Goal: Task Accomplishment & Management: Complete application form

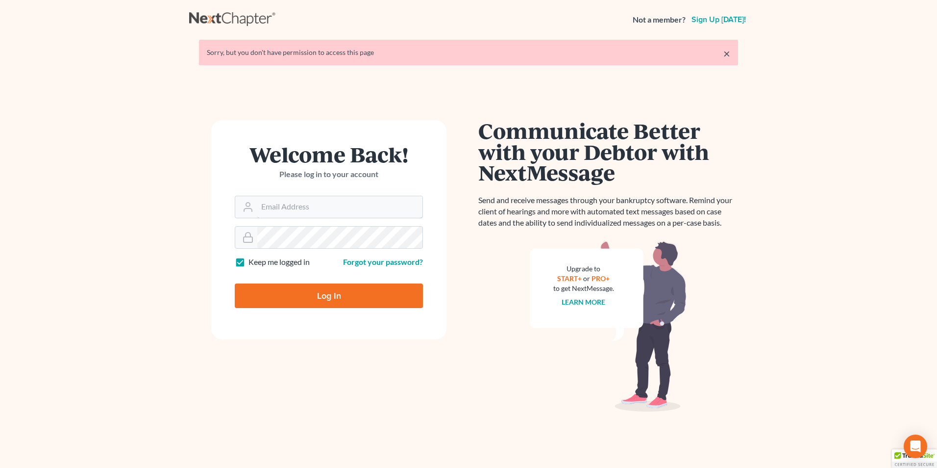
type input "[EMAIL_ADDRESS][DOMAIN_NAME]"
click at [329, 294] on input "Log In" at bounding box center [329, 295] width 188 height 25
type input "Thinking..."
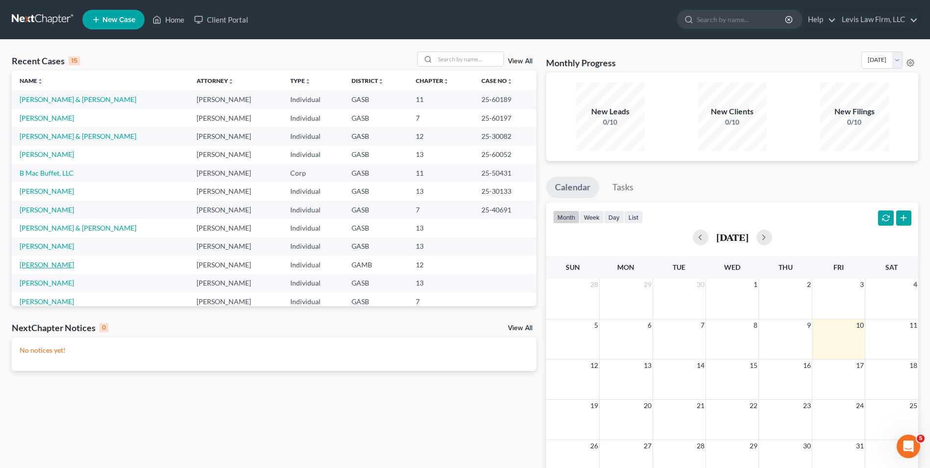
click at [43, 265] on link "[PERSON_NAME]" at bounding box center [47, 264] width 54 height 8
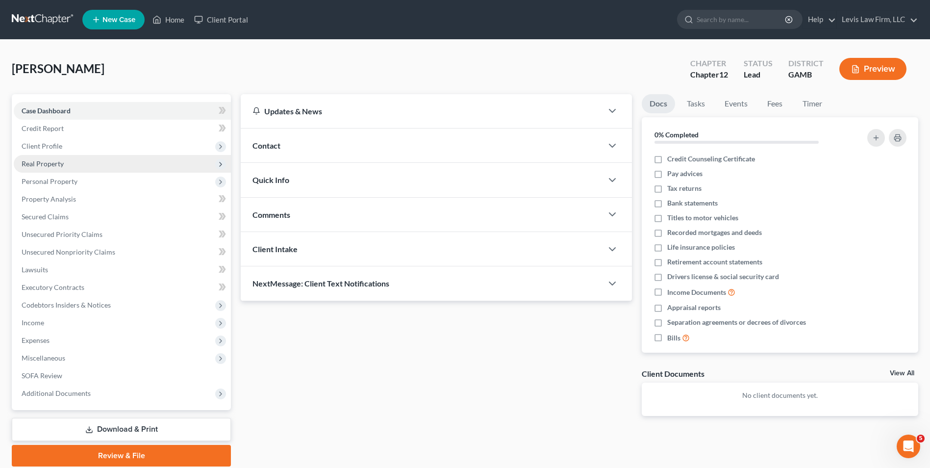
click at [56, 164] on span "Real Property" at bounding box center [43, 163] width 42 height 8
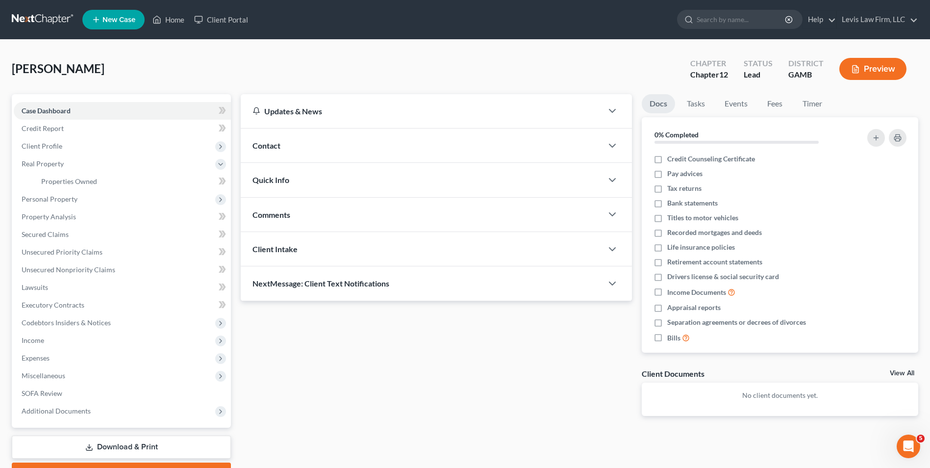
click at [874, 68] on button "Preview" at bounding box center [872, 69] width 67 height 22
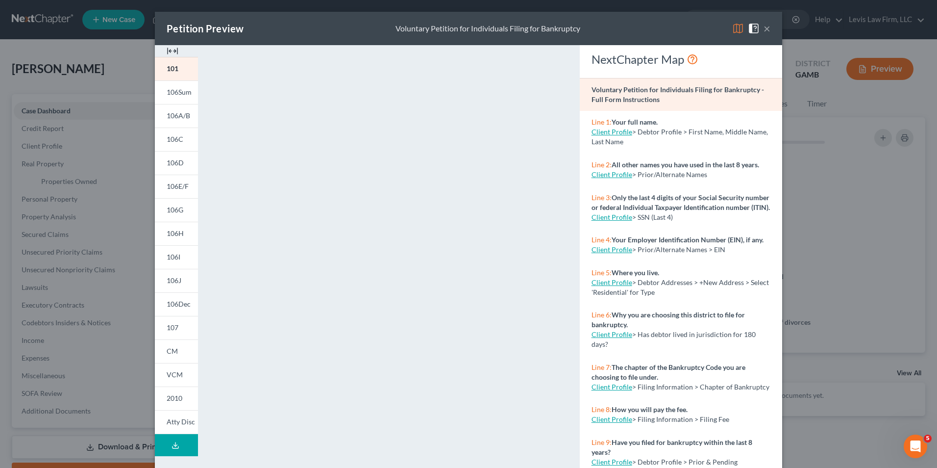
click at [735, 30] on img at bounding box center [738, 29] width 12 height 12
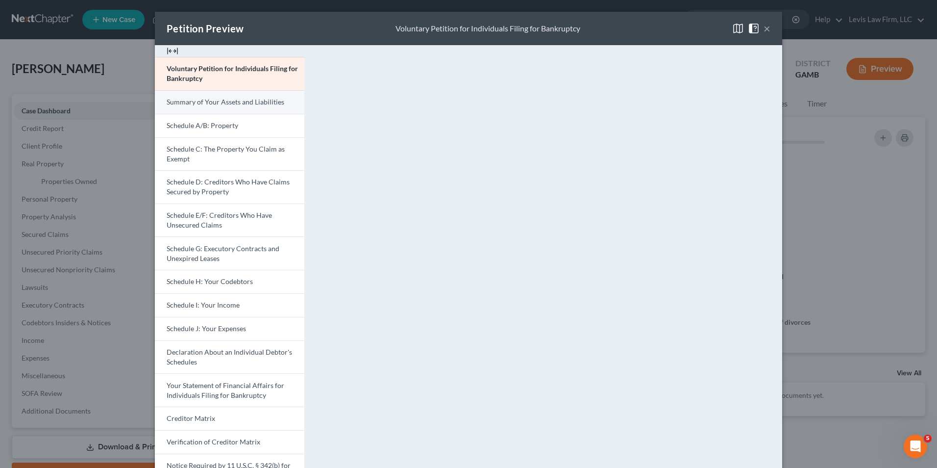
click at [258, 96] on link "Summary of Your Assets and Liabilities" at bounding box center [230, 102] width 150 height 24
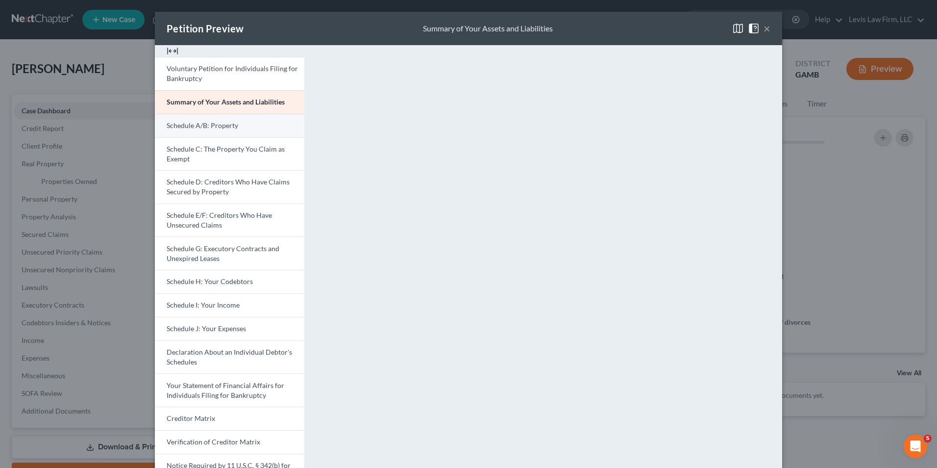
click at [215, 128] on span "Schedule A/B: Property" at bounding box center [203, 125] width 72 height 8
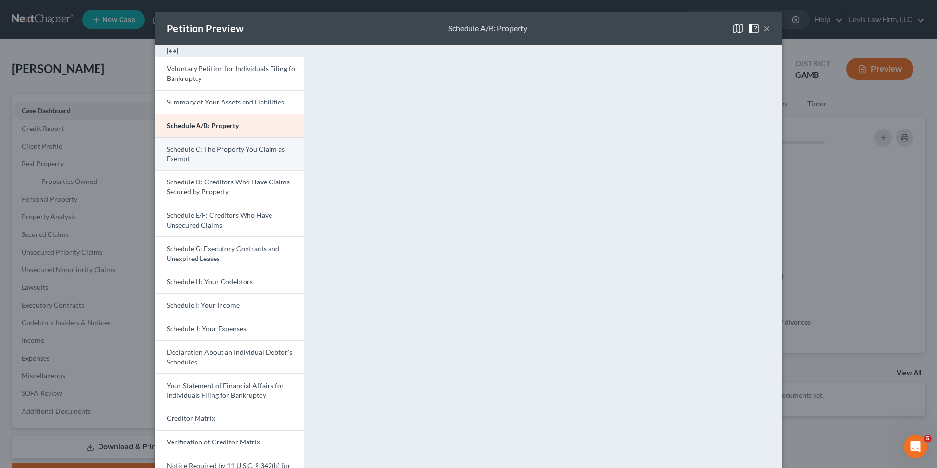
click at [222, 152] on span "Schedule C: The Property You Claim as Exempt" at bounding box center [226, 154] width 118 height 18
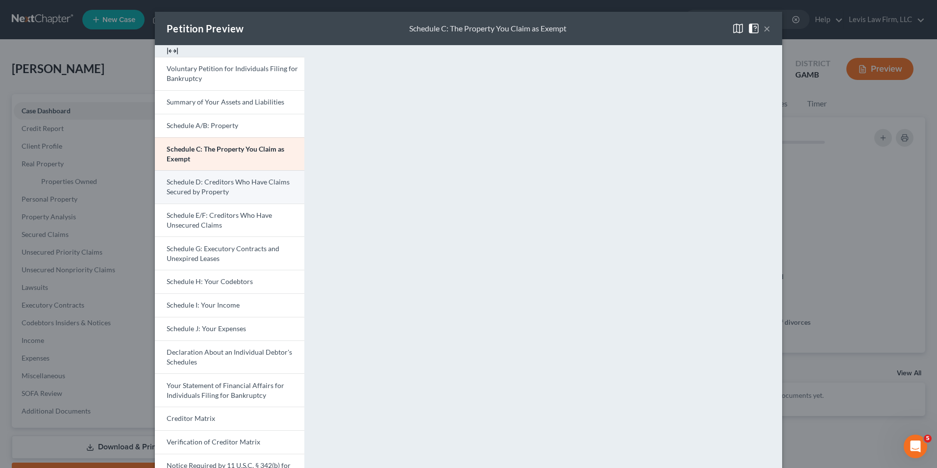
click at [236, 183] on span "Schedule D: Creditors Who Have Claims Secured by Property" at bounding box center [228, 186] width 123 height 18
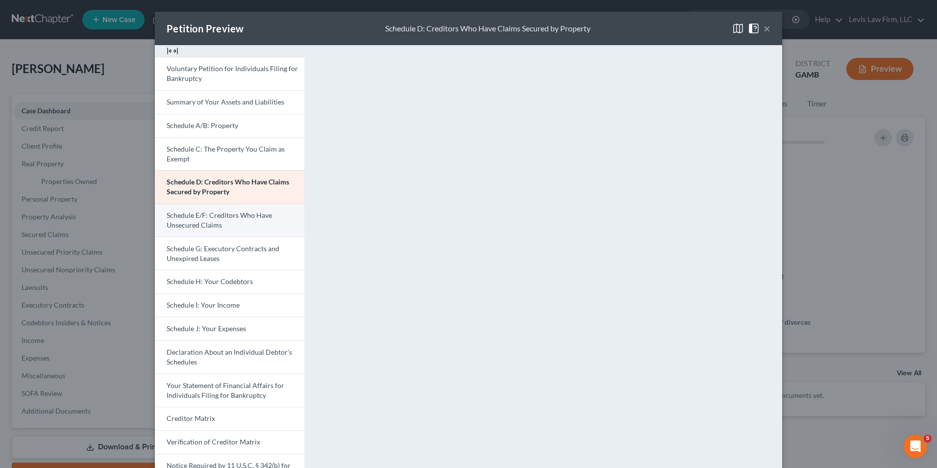
click at [231, 221] on link "Schedule E/F: Creditors Who Have Unsecured Claims" at bounding box center [230, 219] width 150 height 33
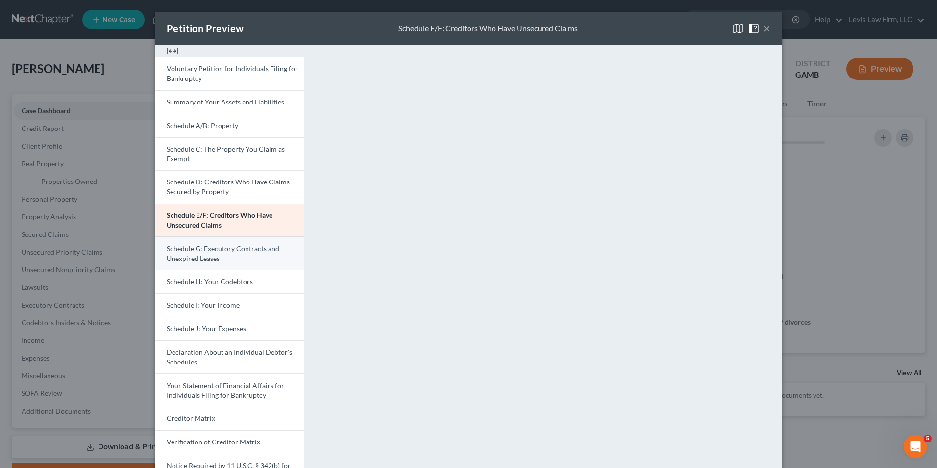
click at [208, 253] on link "Schedule G: Executory Contracts and Unexpired Leases" at bounding box center [230, 252] width 150 height 33
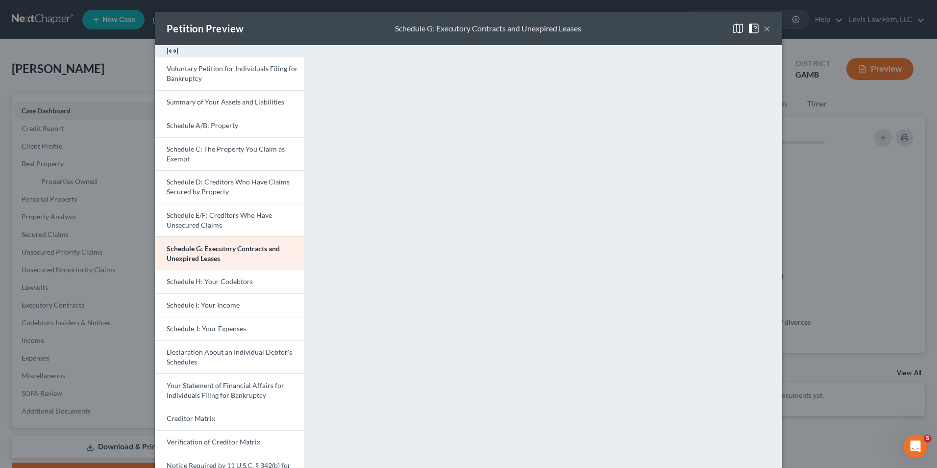
scroll to position [85, 0]
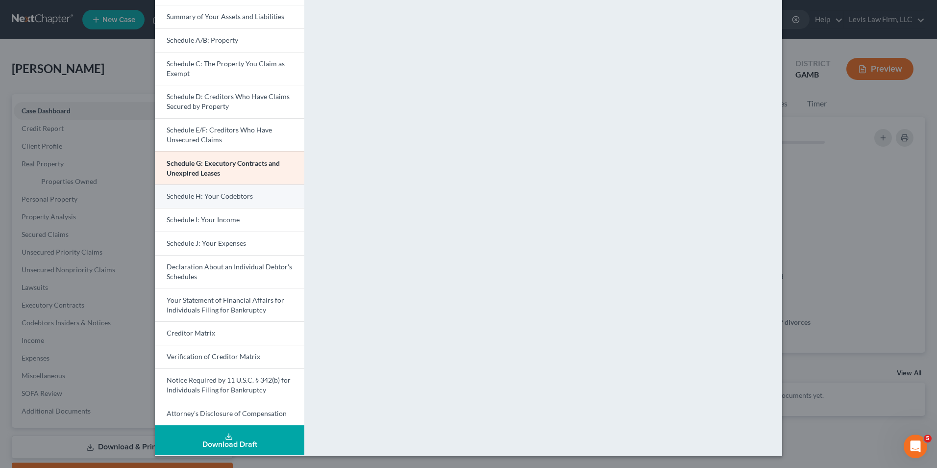
click at [249, 197] on link "Schedule H: Your Codebtors" at bounding box center [230, 196] width 150 height 24
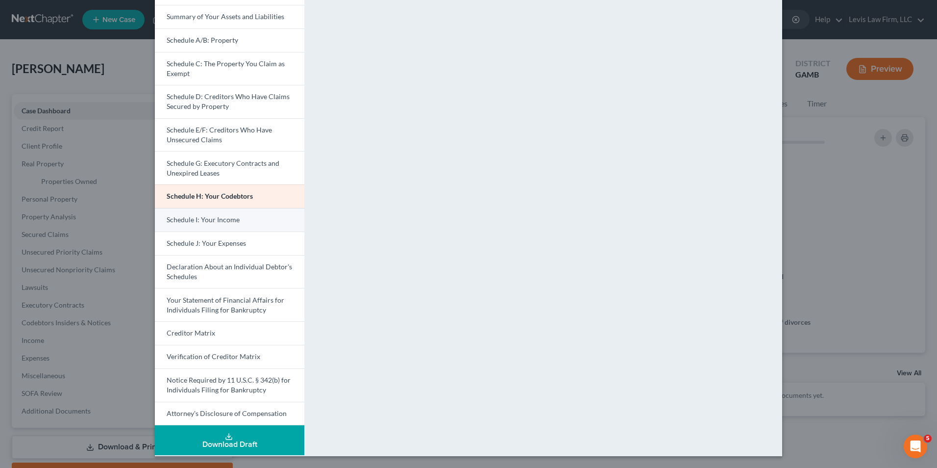
click at [225, 218] on span "Schedule I: Your Income" at bounding box center [203, 219] width 73 height 8
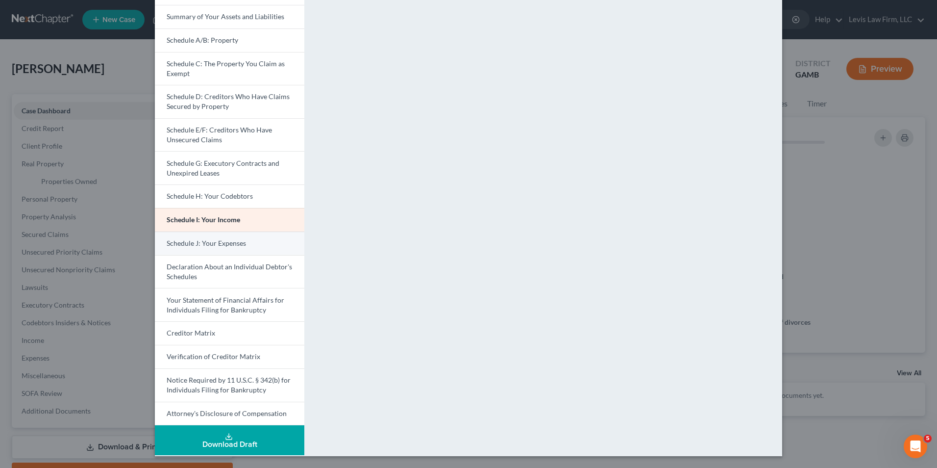
click at [225, 239] on span "Schedule J: Your Expenses" at bounding box center [206, 243] width 79 height 8
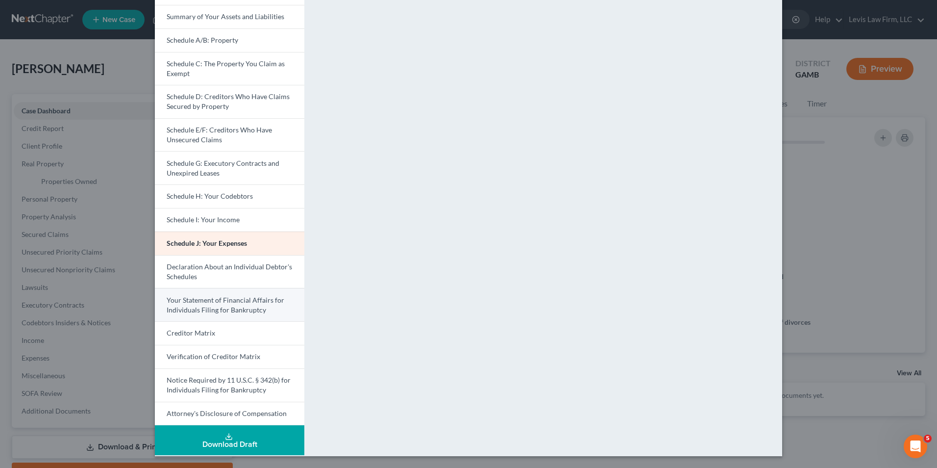
drag, startPoint x: 248, startPoint y: 307, endPoint x: 267, endPoint y: 301, distance: 20.2
click at [248, 306] on span "Your Statement of Financial Affairs for Individuals Filing for Bankruptcy" at bounding box center [226, 305] width 118 height 18
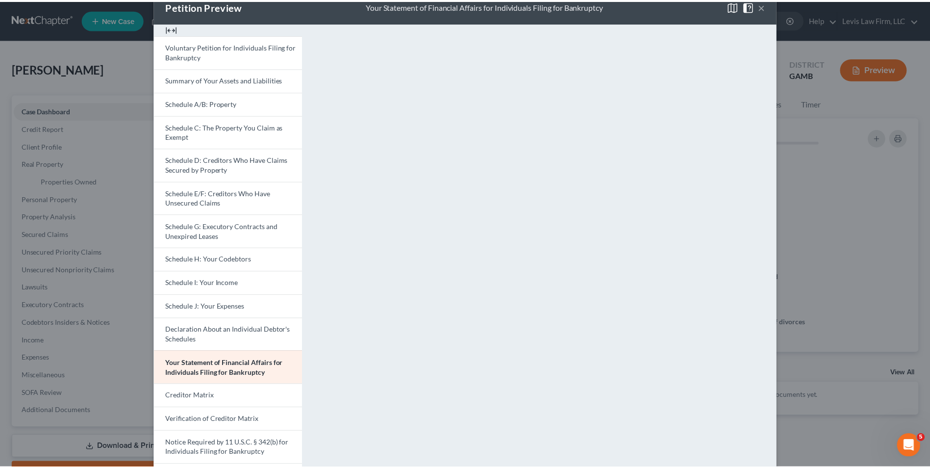
scroll to position [0, 0]
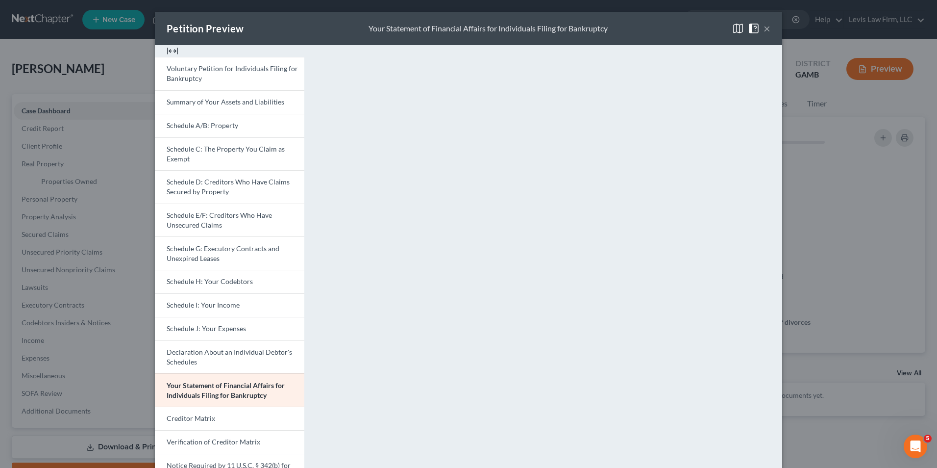
click at [765, 29] on button "×" at bounding box center [767, 29] width 7 height 12
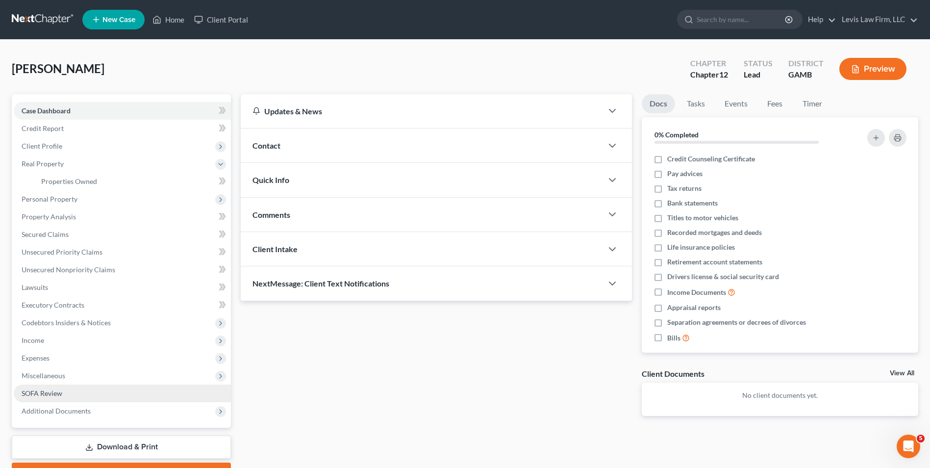
click at [47, 390] on span "SOFA Review" at bounding box center [42, 393] width 41 height 8
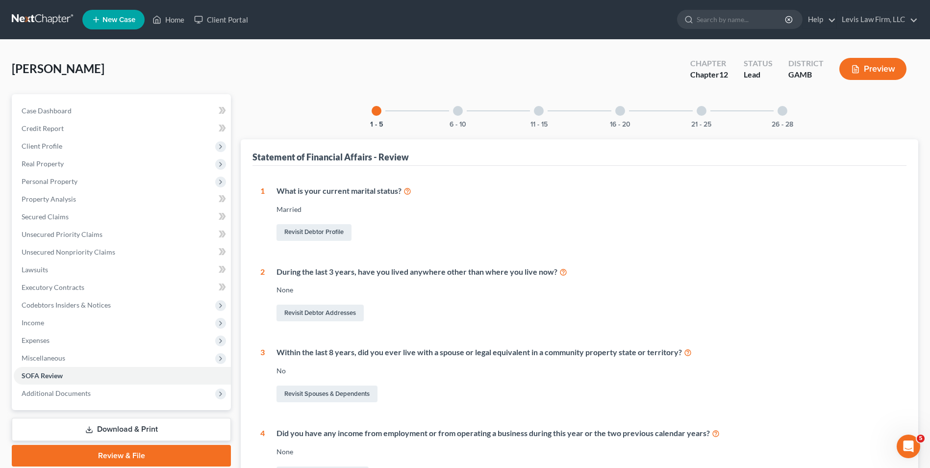
click at [460, 110] on div at bounding box center [458, 111] width 10 height 10
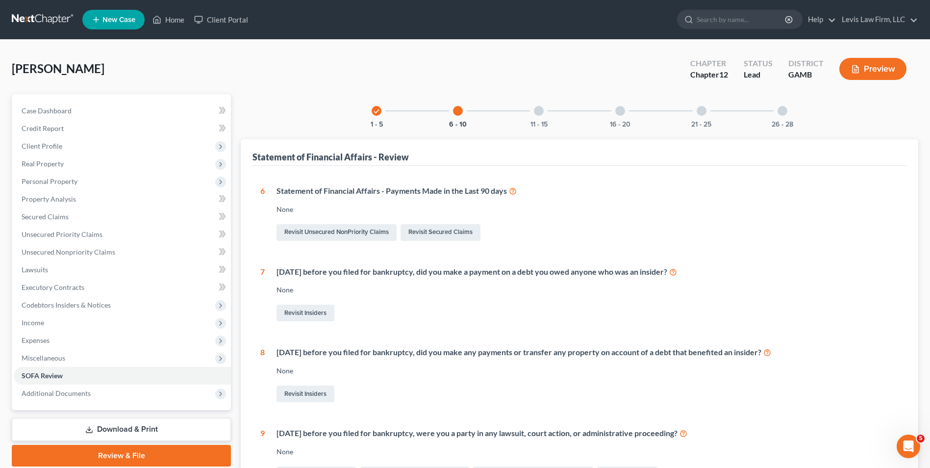
click at [541, 109] on div at bounding box center [539, 111] width 10 height 10
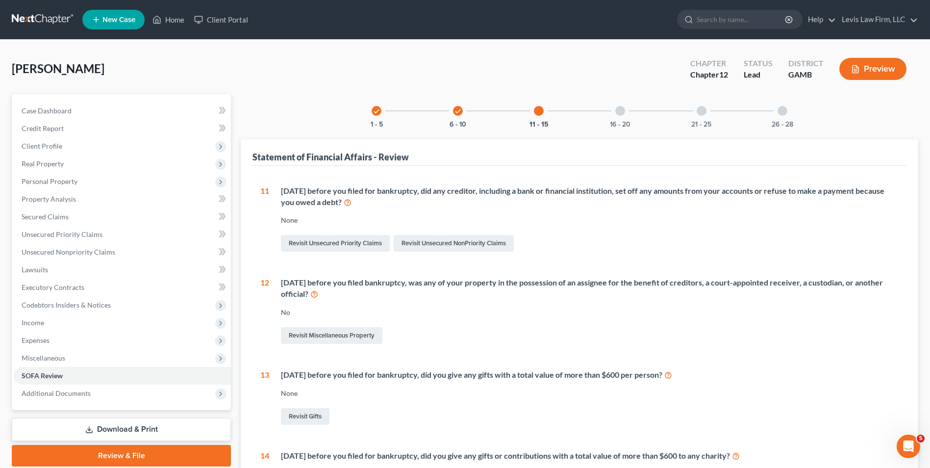
click at [620, 112] on div at bounding box center [620, 111] width 10 height 10
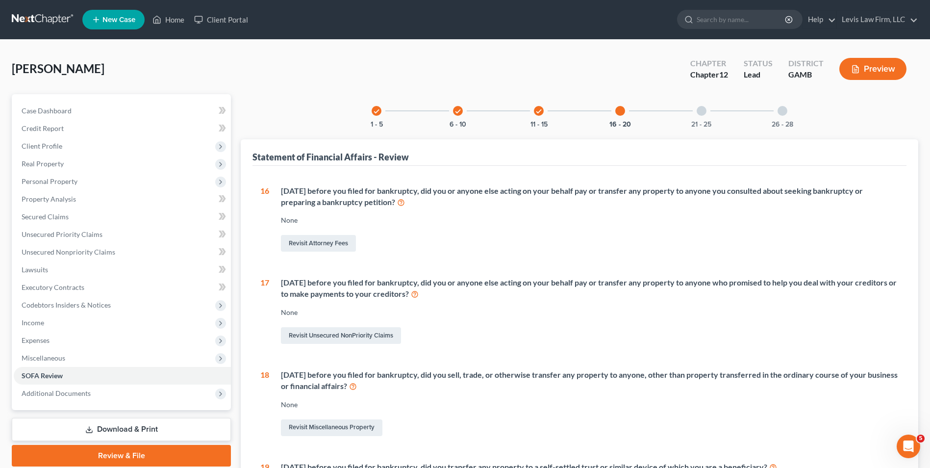
click at [699, 112] on div at bounding box center [702, 111] width 10 height 10
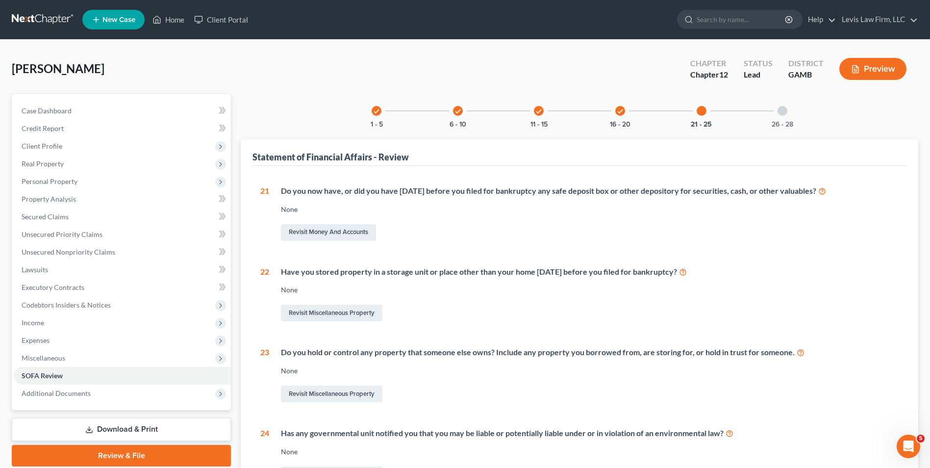
click at [787, 108] on div "26 - 28" at bounding box center [782, 110] width 33 height 33
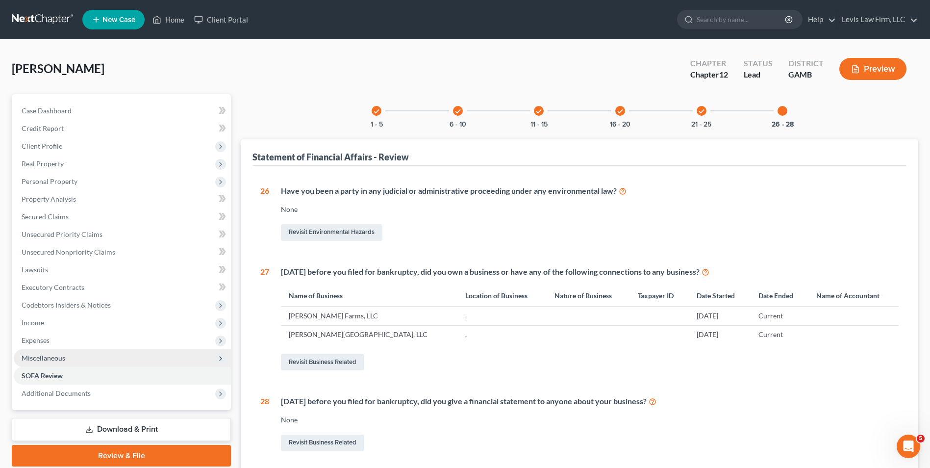
click at [48, 352] on span "Miscellaneous" at bounding box center [122, 358] width 217 height 18
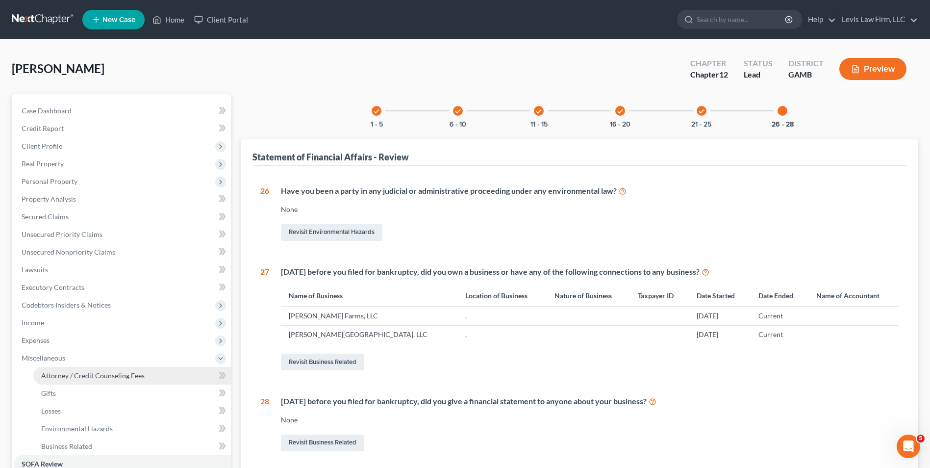
click at [106, 373] on span "Attorney / Credit Counseling Fees" at bounding box center [92, 375] width 103 height 8
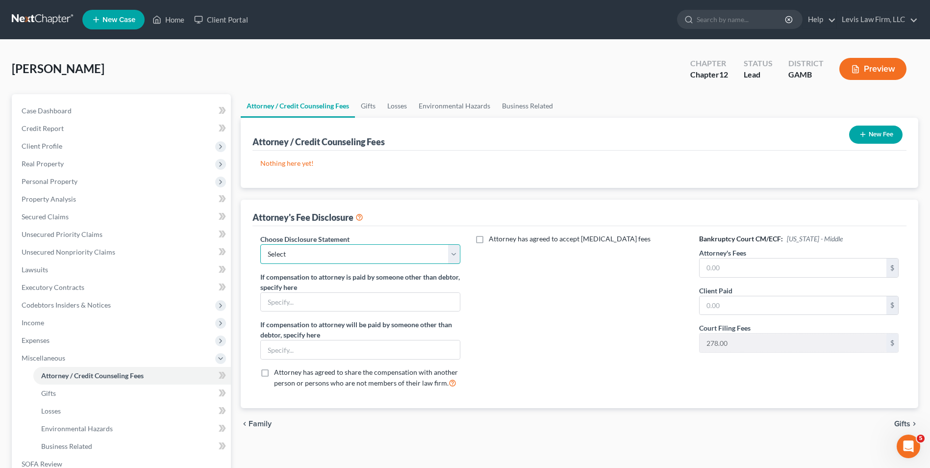
click at [455, 258] on select "Select Chapter 7 Kutcha Provisions Chapter 7 Other Provisions as needed Chapter…" at bounding box center [360, 254] width 200 height 20
select select "5"
click at [260, 244] on select "Select Chapter 7 Kutcha Provisions Chapter 7 Other Provisions as needed Chapter…" at bounding box center [360, 254] width 200 height 20
click at [882, 70] on button "Preview" at bounding box center [872, 69] width 67 height 22
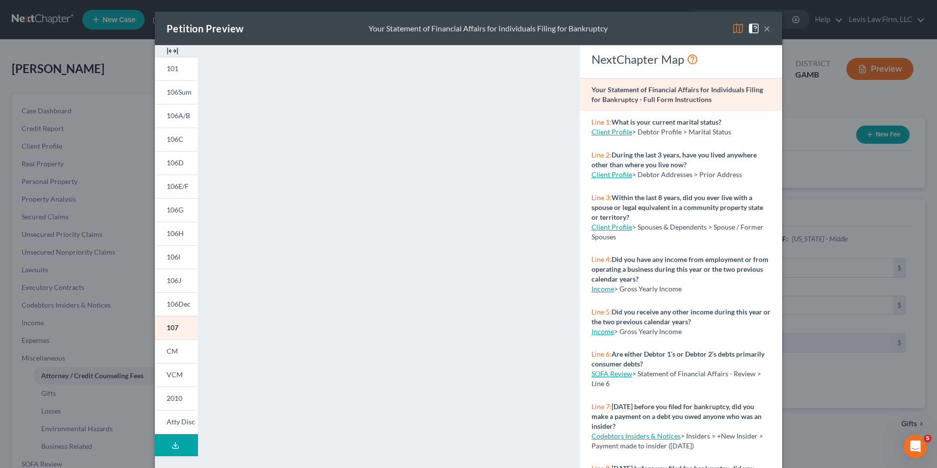
click at [732, 28] on img at bounding box center [738, 29] width 12 height 12
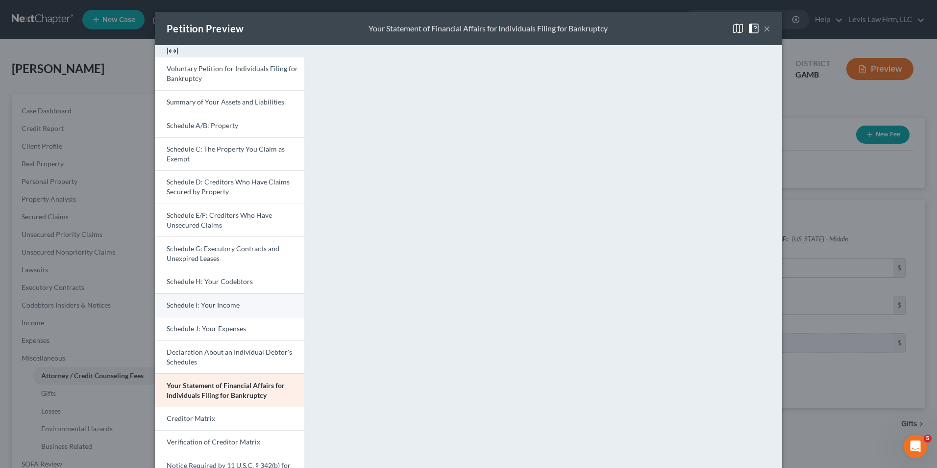
click at [246, 308] on link "Schedule I: Your Income" at bounding box center [230, 305] width 150 height 24
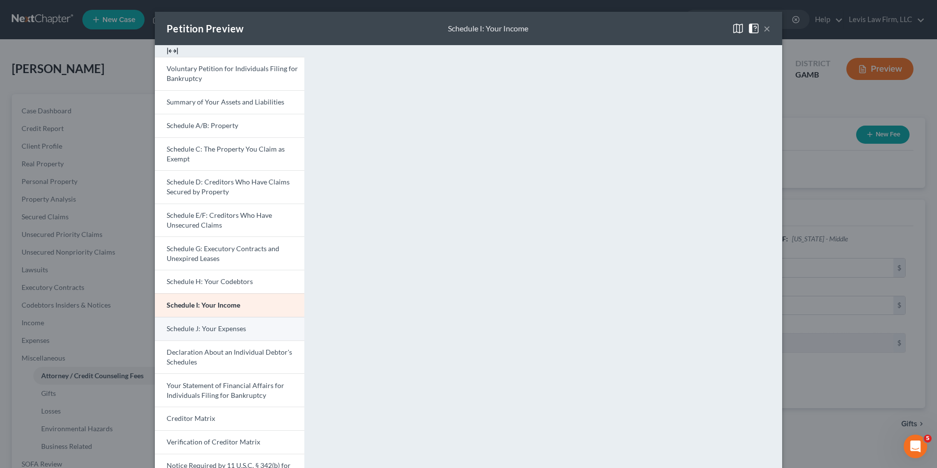
click at [205, 326] on span "Schedule J: Your Expenses" at bounding box center [206, 328] width 79 height 8
click at [758, 29] on span at bounding box center [756, 28] width 16 height 8
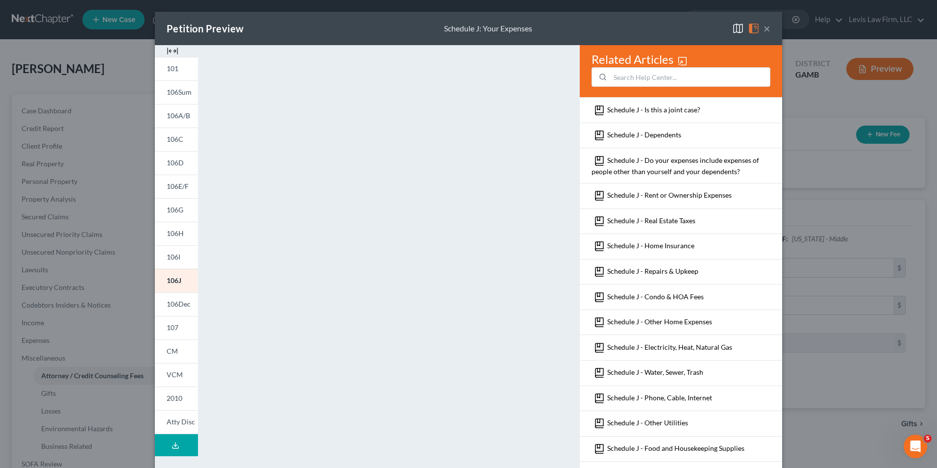
click at [750, 31] on img at bounding box center [754, 29] width 12 height 12
click at [732, 29] on img at bounding box center [738, 29] width 12 height 12
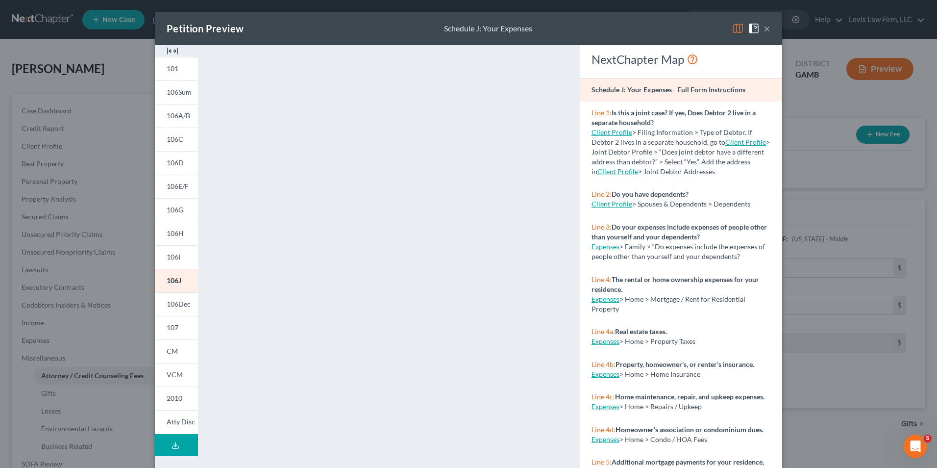
click at [732, 30] on img at bounding box center [738, 29] width 12 height 12
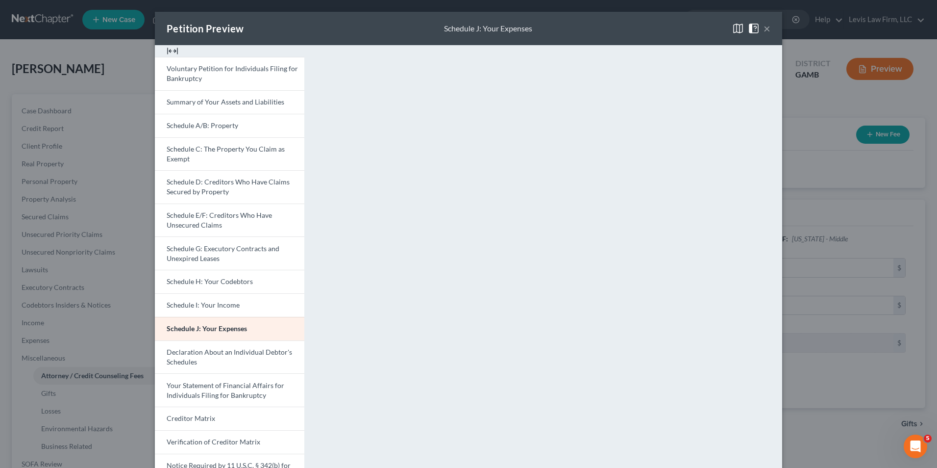
click at [764, 26] on button "×" at bounding box center [767, 29] width 7 height 12
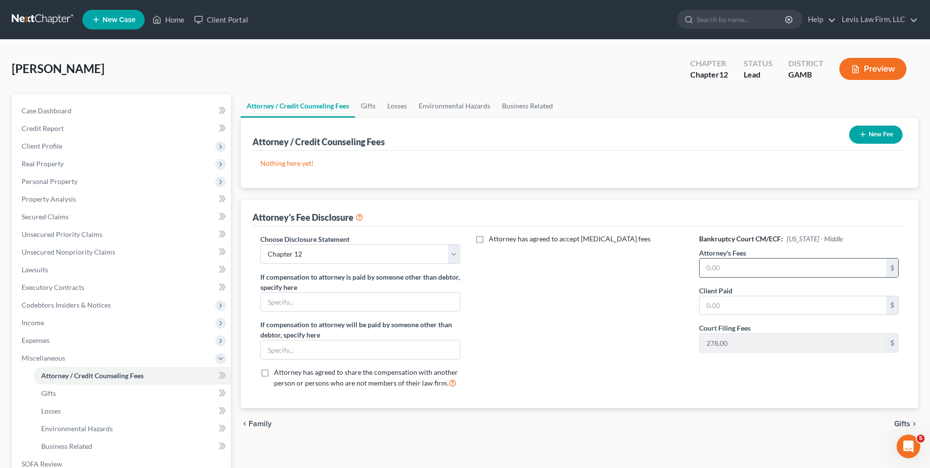
click at [711, 266] on input "text" at bounding box center [793, 267] width 187 height 19
type input "12,813.00"
click at [489, 238] on label "Attorney has agreed to accept retainer fees" at bounding box center [570, 239] width 162 height 10
click at [493, 238] on input "Attorney has agreed to accept retainer fees" at bounding box center [496, 237] width 6 height 6
checkbox input "true"
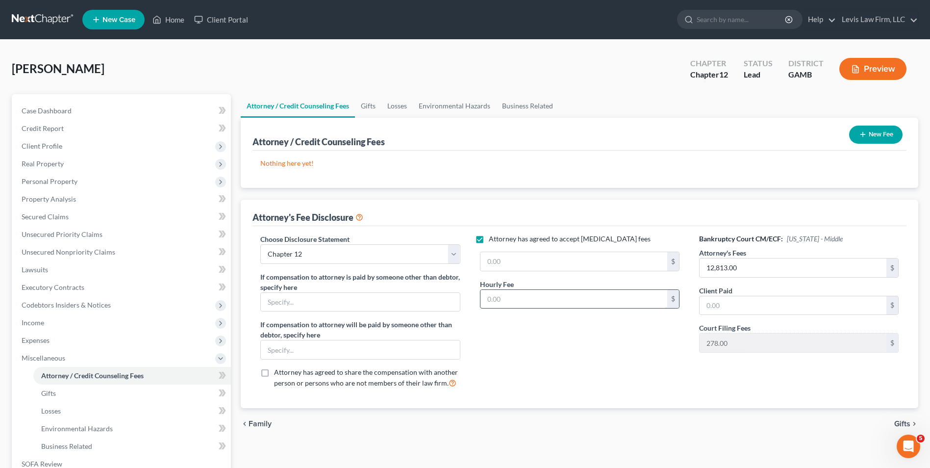
click at [507, 296] on input "text" at bounding box center [573, 299] width 187 height 19
type input "2"
type input "350.00"
click at [489, 263] on input "text" at bounding box center [573, 261] width 187 height 19
type input "12,813.00"
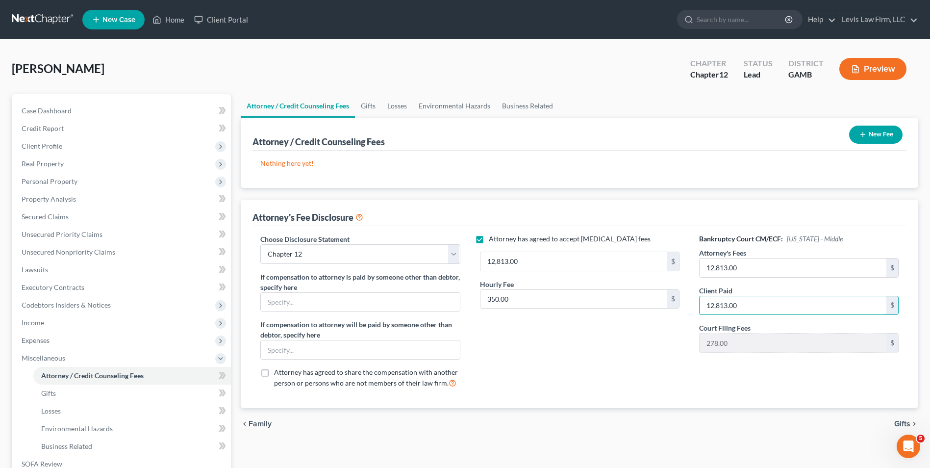
type input "12,813.00"
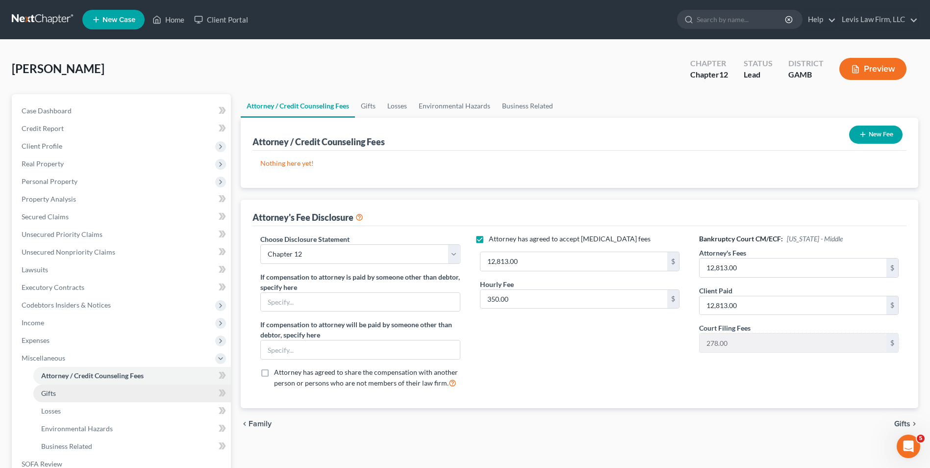
click at [59, 391] on link "Gifts" at bounding box center [132, 393] width 198 height 18
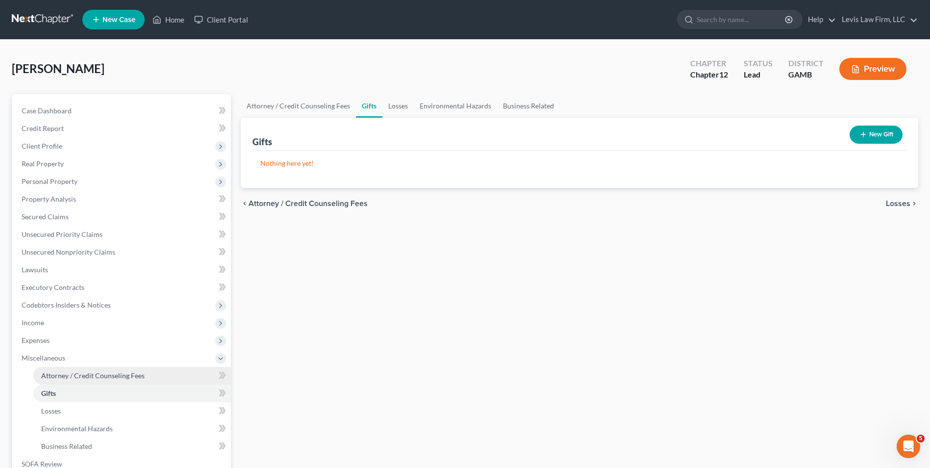
click at [85, 370] on link "Attorney / Credit Counseling Fees" at bounding box center [132, 376] width 198 height 18
select select "5"
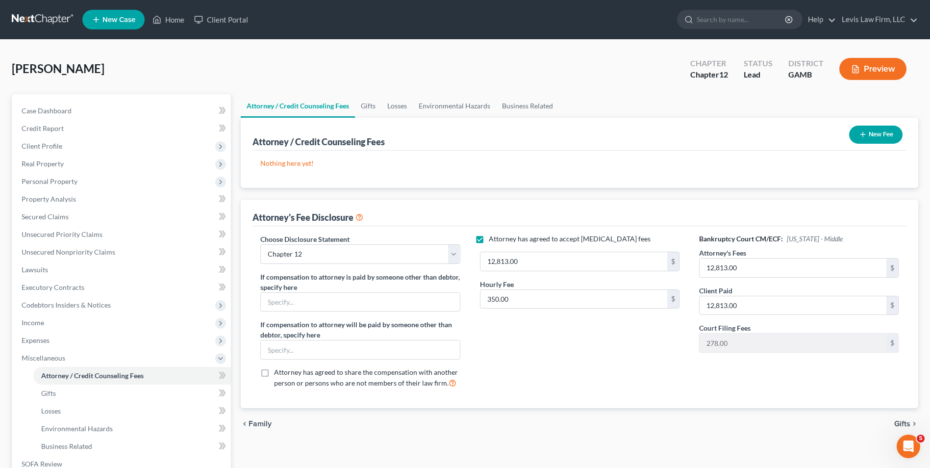
click at [872, 134] on button "New Fee" at bounding box center [875, 134] width 53 height 18
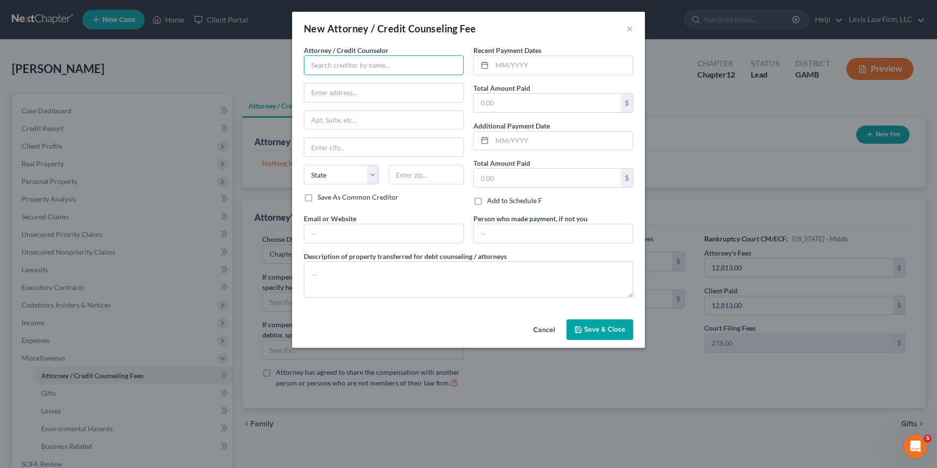
drag, startPoint x: 320, startPoint y: 69, endPoint x: 328, endPoint y: 71, distance: 8.9
click at [320, 69] on input "text" at bounding box center [384, 65] width 160 height 20
type input "Jon A. Levis"
click at [497, 66] on input "text" at bounding box center [562, 65] width 141 height 19
click at [758, 147] on div "New Attorney / Credit Counseling Fee × Attorney / Credit Counselor * Jon A. Lev…" at bounding box center [468, 234] width 937 height 468
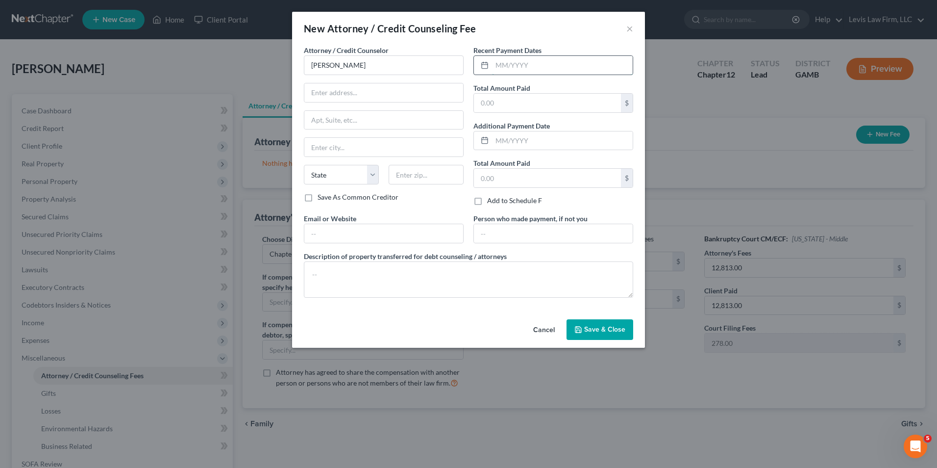
click at [495, 66] on input "text" at bounding box center [562, 65] width 141 height 19
type input "04/2025"
type input "12,813.00"
drag, startPoint x: 324, startPoint y: 275, endPoint x: 728, endPoint y: 293, distance: 404.8
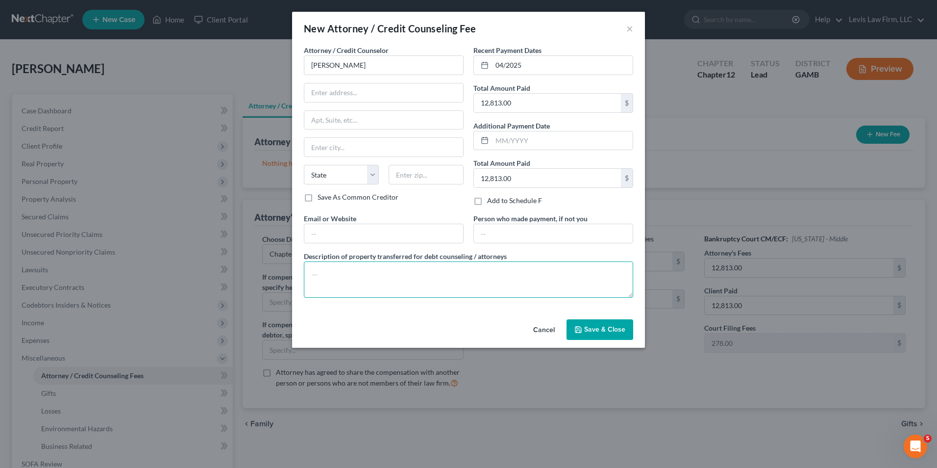
click at [325, 275] on textarea at bounding box center [468, 279] width 329 height 36
type textarea "Retainer and Filing Fee"
click at [591, 331] on span "Save & Close" at bounding box center [604, 329] width 41 height 8
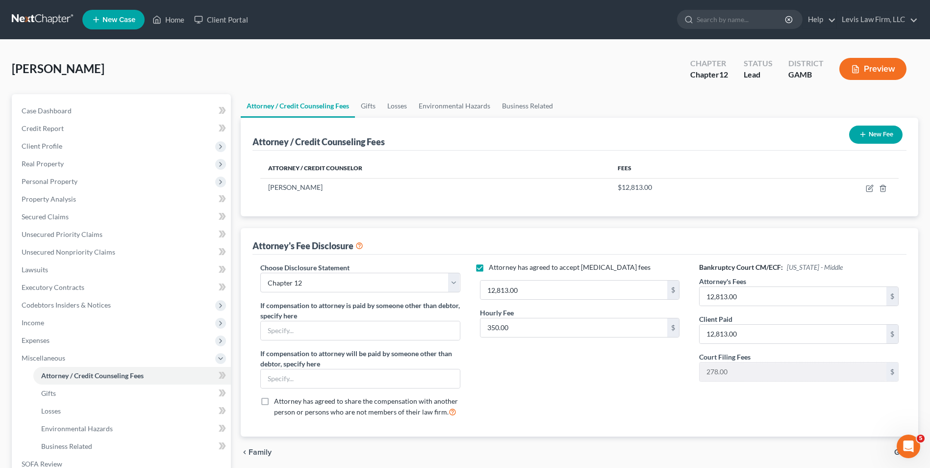
click at [883, 136] on button "New Fee" at bounding box center [875, 134] width 53 height 18
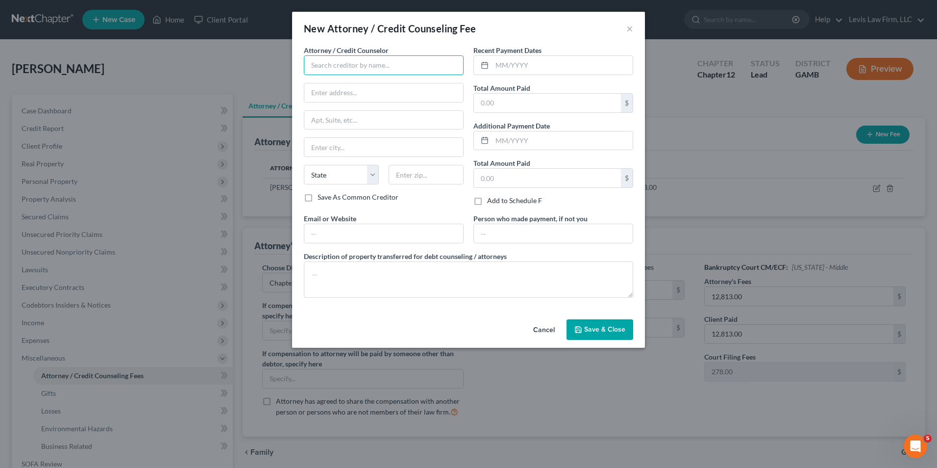
click at [326, 63] on input "text" at bounding box center [384, 65] width 160 height 20
type input "Abacus Credit Counseling"
drag, startPoint x: 496, startPoint y: 65, endPoint x: 505, endPoint y: 86, distance: 23.2
click at [496, 65] on input "text" at bounding box center [562, 65] width 141 height 19
type input "09/2025"
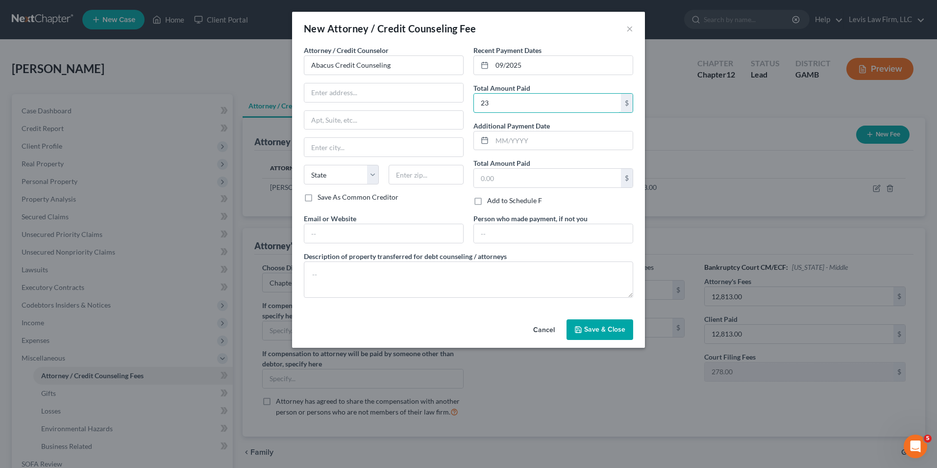
type input "2"
type input "35.00"
click at [504, 176] on input "3,500." at bounding box center [547, 178] width 147 height 19
type input "35.00"
drag, startPoint x: 344, startPoint y: 277, endPoint x: 351, endPoint y: 277, distance: 7.4
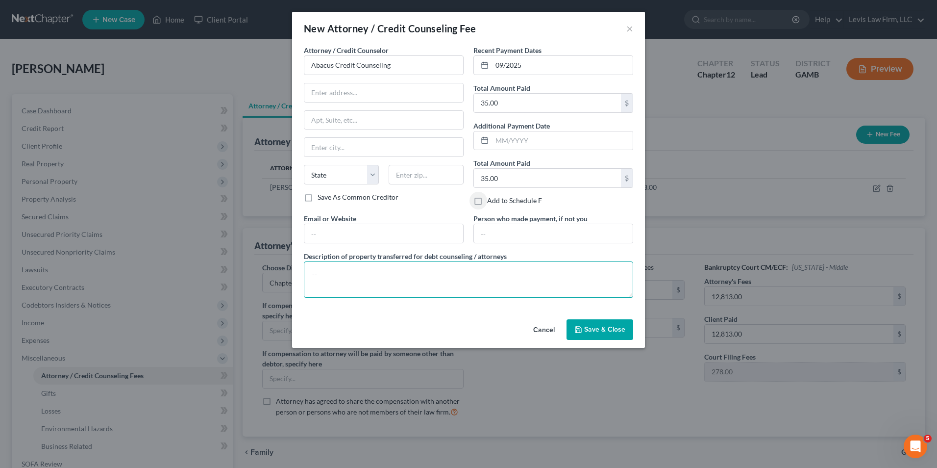
click at [344, 277] on textarea at bounding box center [468, 279] width 329 height 36
type textarea "Credit Counseling"
click at [595, 327] on span "Save & Close" at bounding box center [604, 329] width 41 height 8
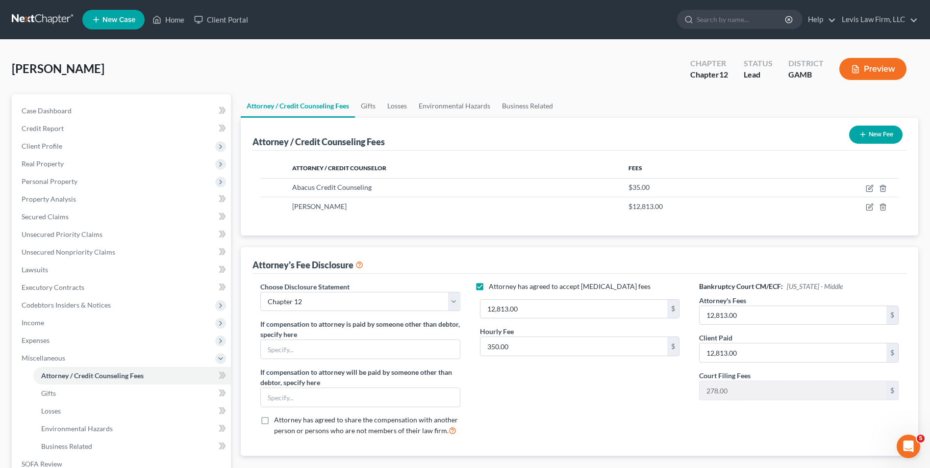
click at [870, 73] on button "Preview" at bounding box center [872, 69] width 67 height 22
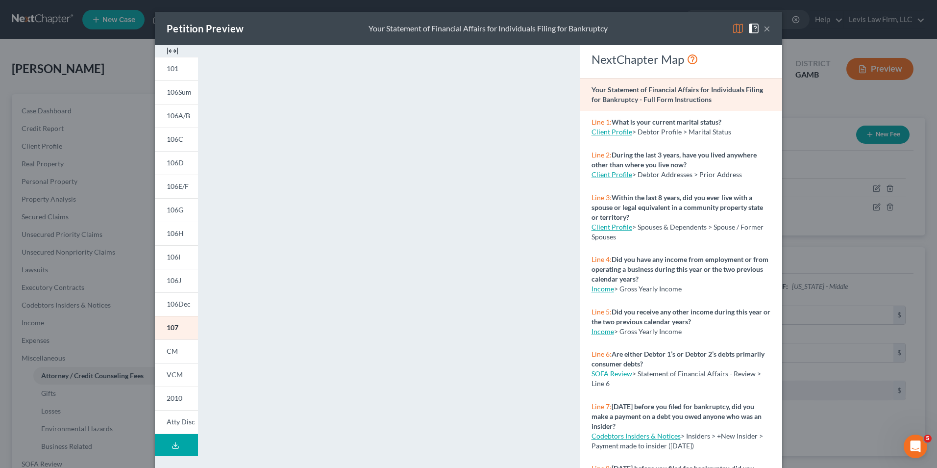
click at [732, 29] on img at bounding box center [738, 29] width 12 height 12
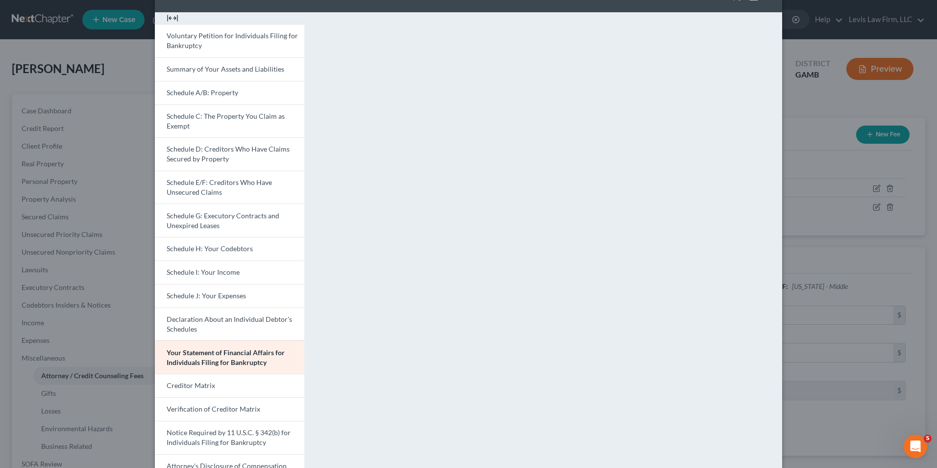
scroll to position [85, 0]
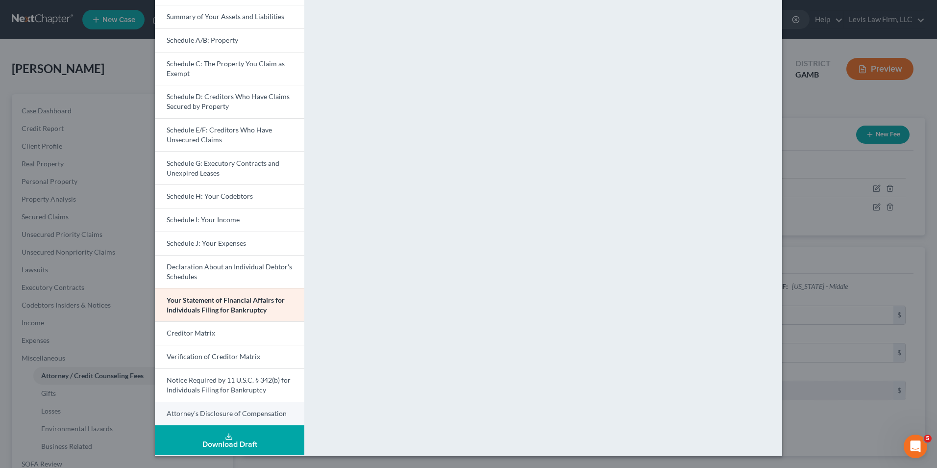
click at [249, 413] on span "Attorney's Disclosure of Compensation" at bounding box center [227, 413] width 120 height 8
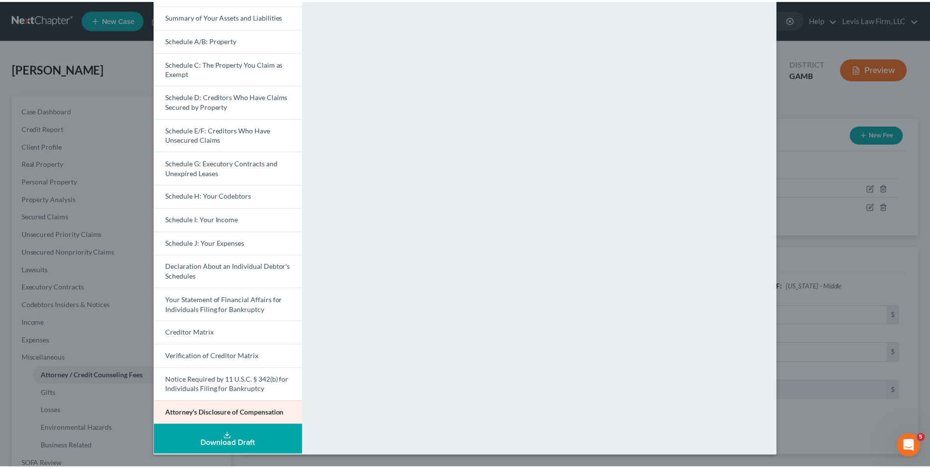
scroll to position [0, 0]
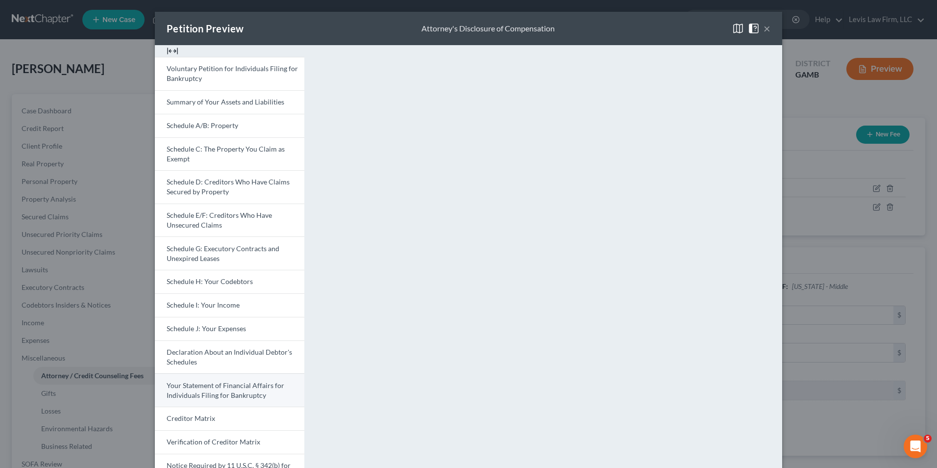
click at [239, 388] on span "Your Statement of Financial Affairs for Individuals Filing for Bankruptcy" at bounding box center [226, 390] width 118 height 18
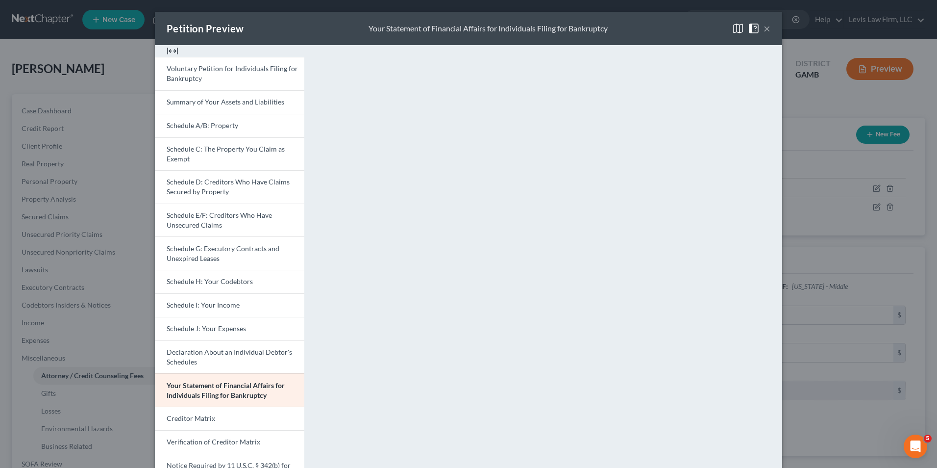
click at [764, 26] on button "×" at bounding box center [767, 29] width 7 height 12
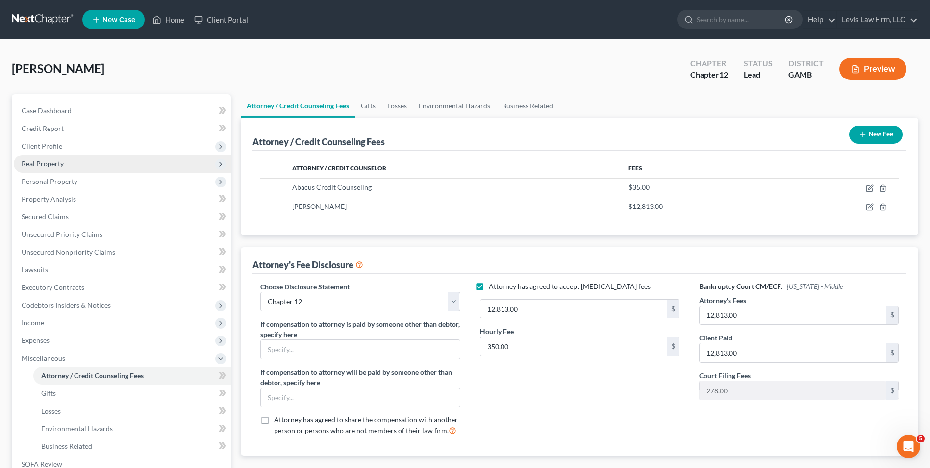
click at [60, 167] on span "Real Property" at bounding box center [43, 163] width 42 height 8
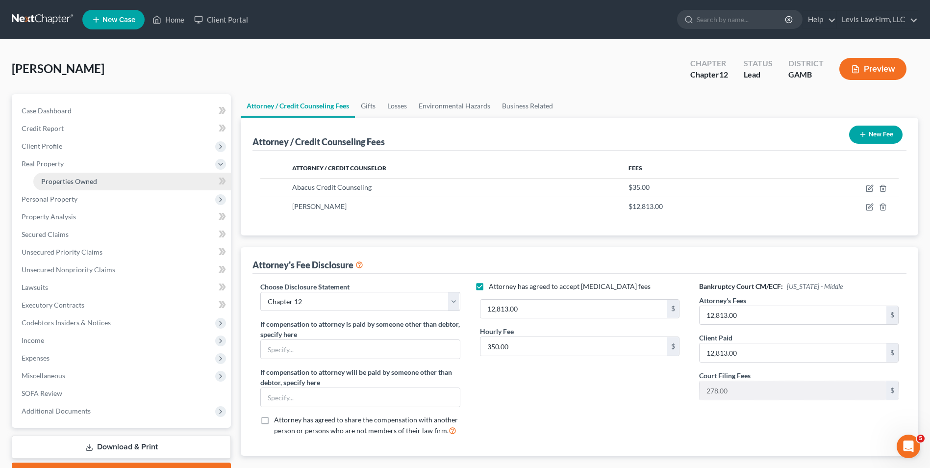
click at [86, 182] on span "Properties Owned" at bounding box center [69, 181] width 56 height 8
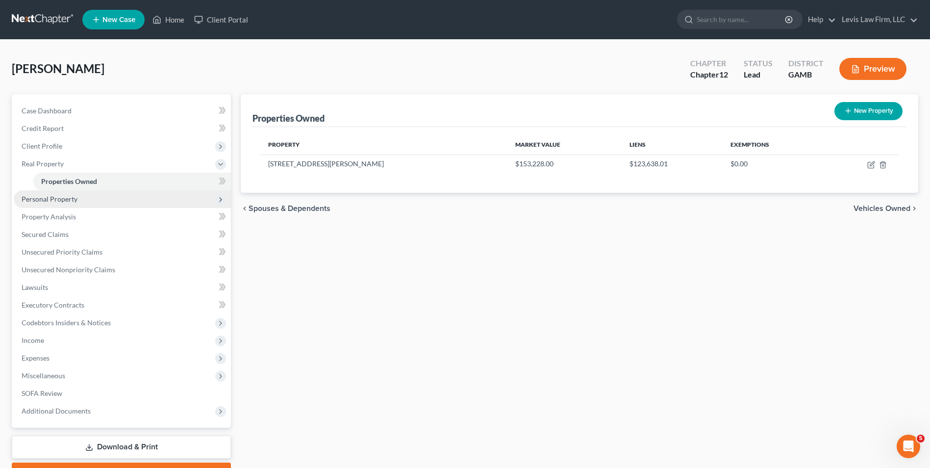
click at [76, 202] on span "Personal Property" at bounding box center [50, 199] width 56 height 8
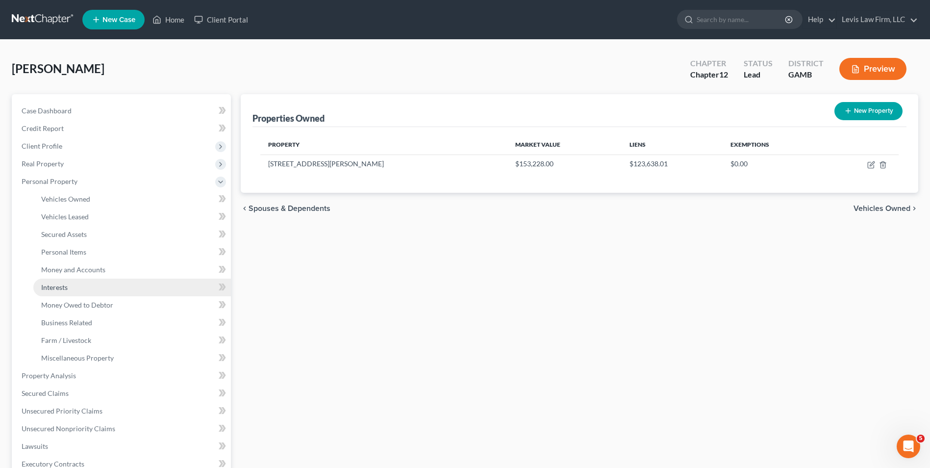
click at [71, 287] on link "Interests" at bounding box center [132, 287] width 198 height 18
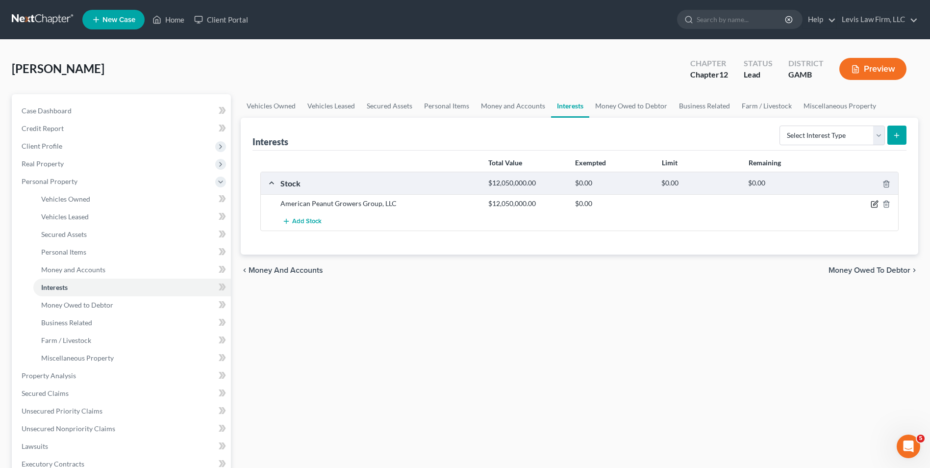
click at [877, 204] on icon "button" at bounding box center [875, 204] width 8 height 8
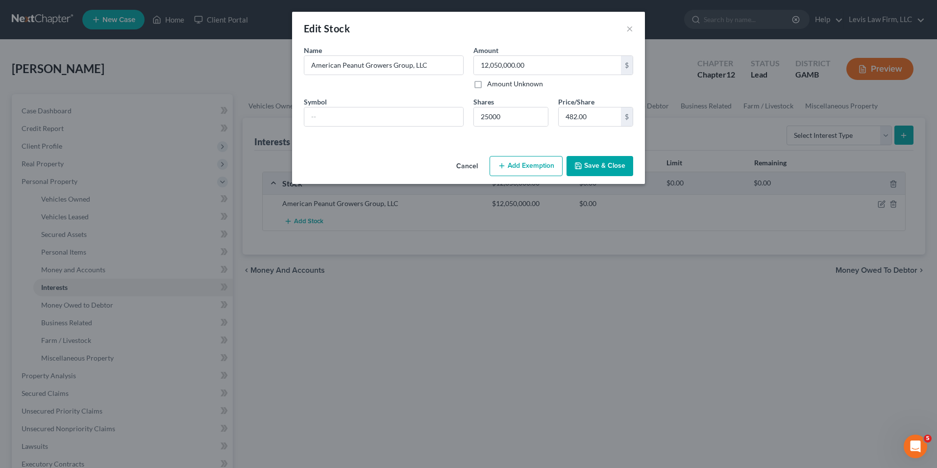
click at [602, 164] on button "Save & Close" at bounding box center [600, 166] width 67 height 21
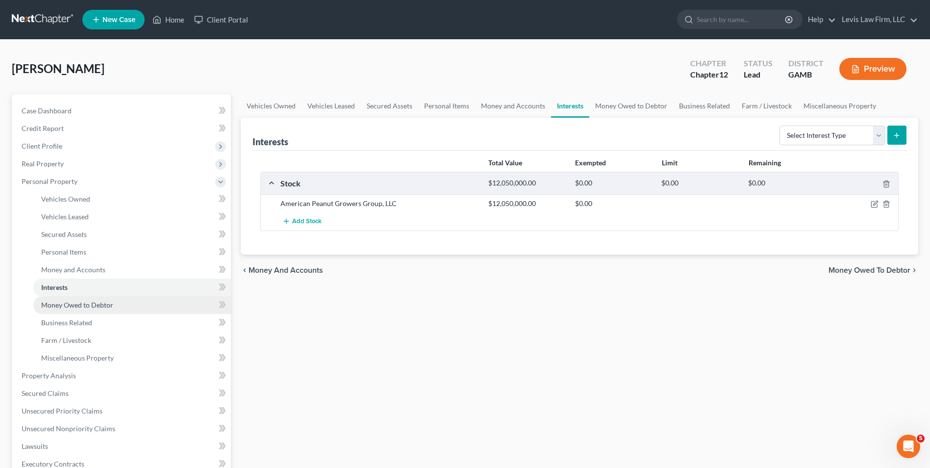
click at [116, 305] on link "Money Owed to Debtor" at bounding box center [132, 305] width 198 height 18
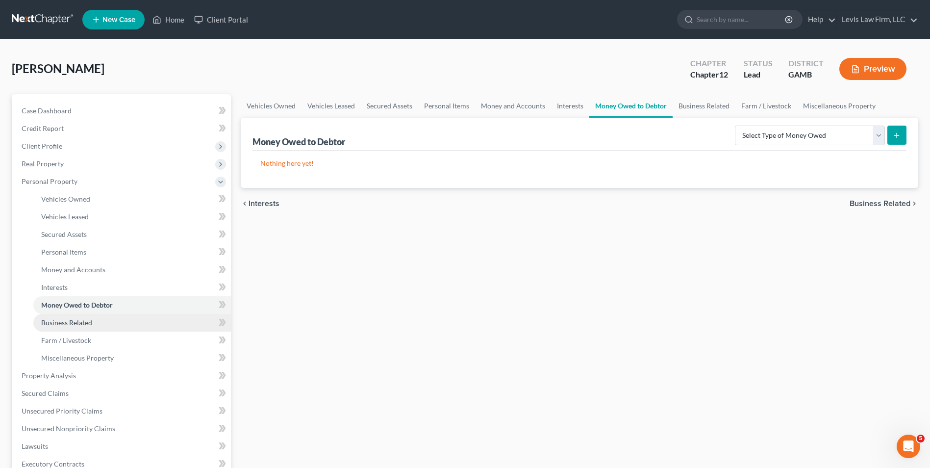
click at [94, 320] on link "Business Related" at bounding box center [132, 323] width 198 height 18
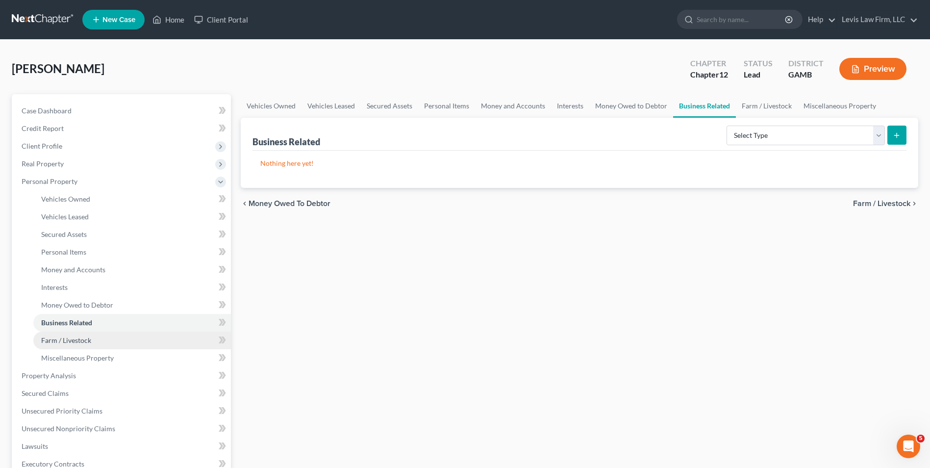
click at [80, 335] on link "Farm / Livestock" at bounding box center [132, 340] width 198 height 18
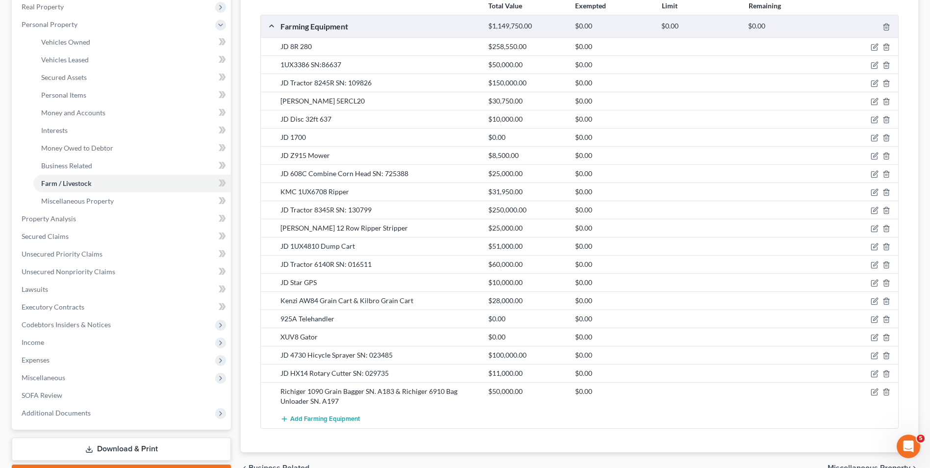
scroll to position [196, 0]
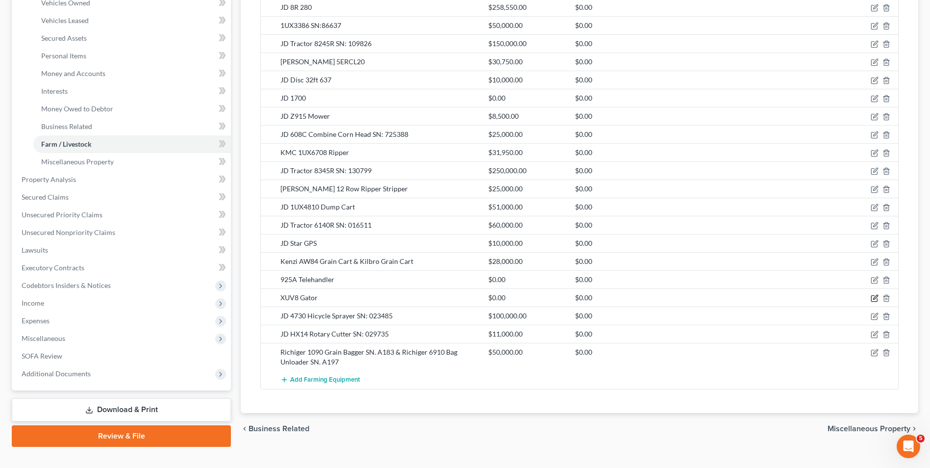
click at [875, 299] on icon "button" at bounding box center [875, 297] width 4 height 4
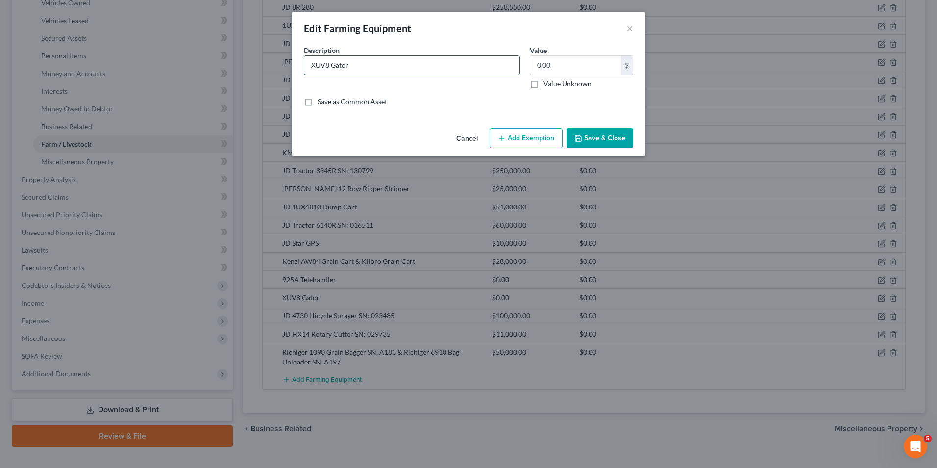
click at [369, 65] on input "XUV8 Gator" at bounding box center [411, 65] width 215 height 19
type input "JD XUV835M Gator"
type input "15,000.00"
click at [587, 134] on button "Save & Close" at bounding box center [600, 138] width 67 height 21
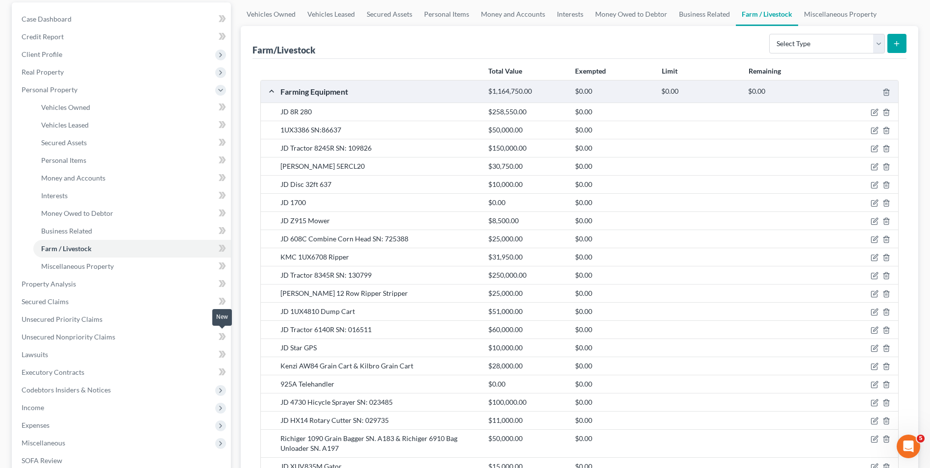
scroll to position [65, 0]
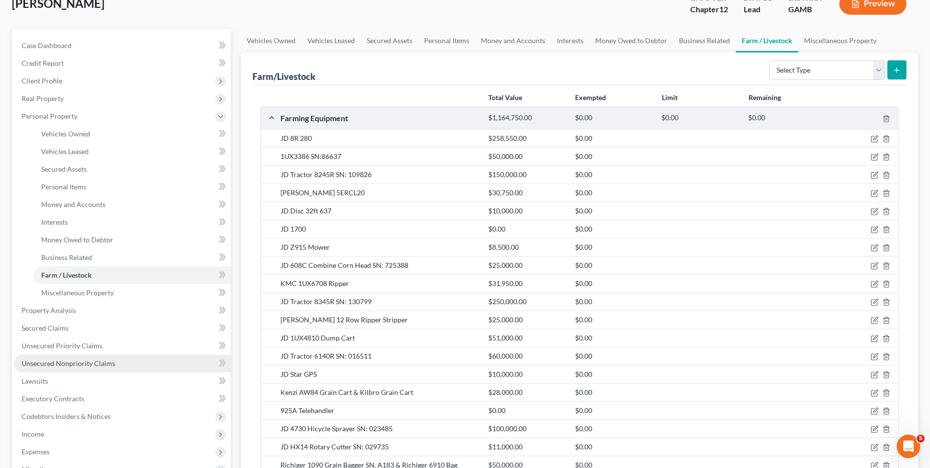
click at [84, 363] on span "Unsecured Nonpriority Claims" at bounding box center [69, 363] width 94 height 8
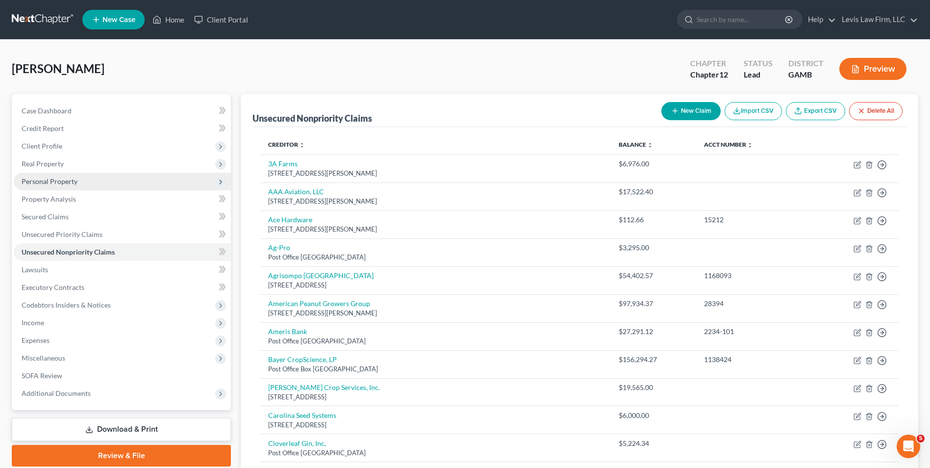
click at [53, 177] on span "Personal Property" at bounding box center [50, 181] width 56 height 8
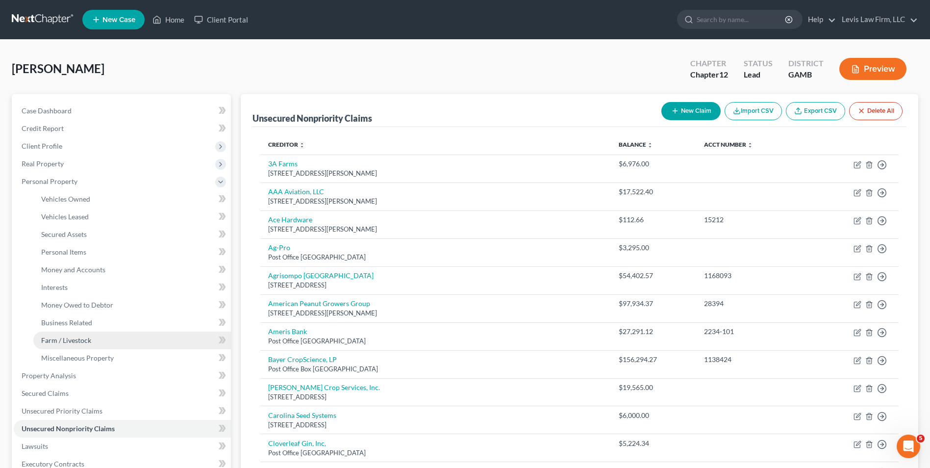
click at [84, 339] on span "Farm / Livestock" at bounding box center [66, 340] width 50 height 8
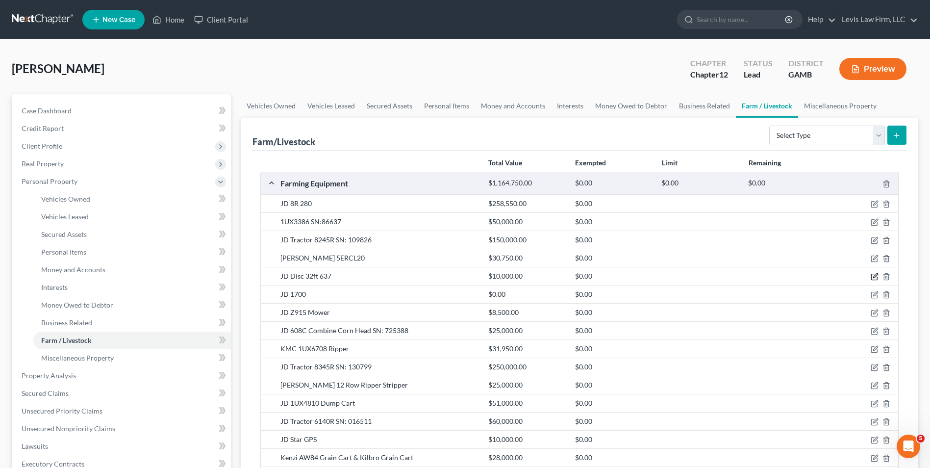
click at [873, 276] on icon "button" at bounding box center [875, 277] width 8 height 8
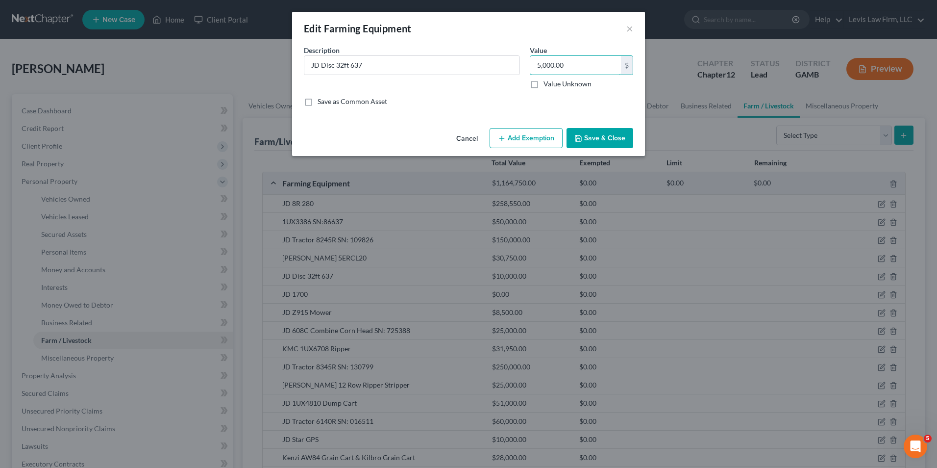
type input "5,000.00"
click at [607, 137] on button "Save & Close" at bounding box center [600, 138] width 67 height 21
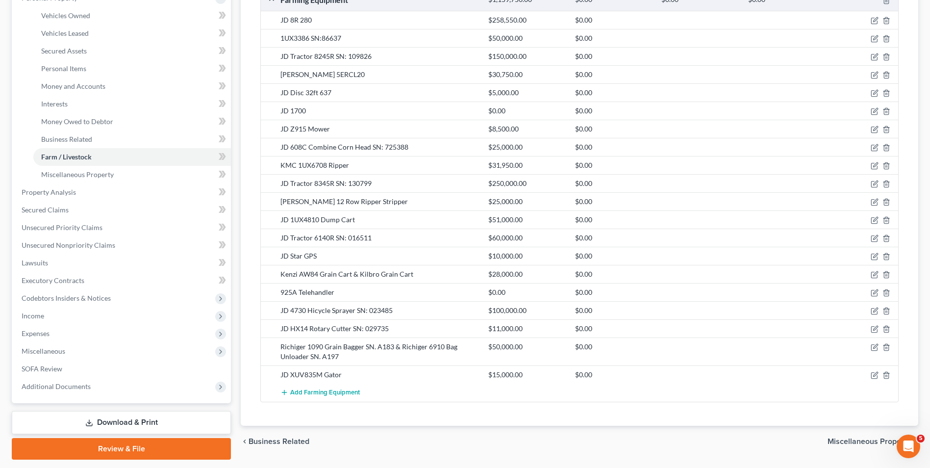
scroll to position [196, 0]
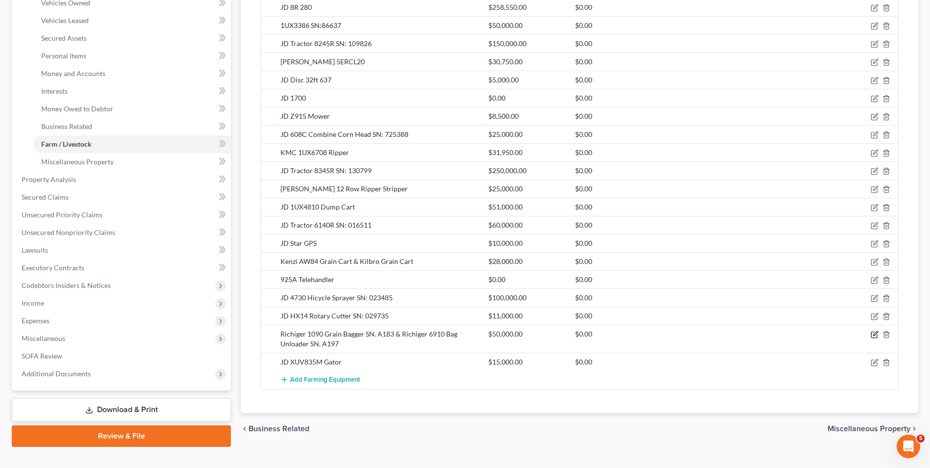
click at [878, 334] on icon "button" at bounding box center [875, 334] width 8 height 8
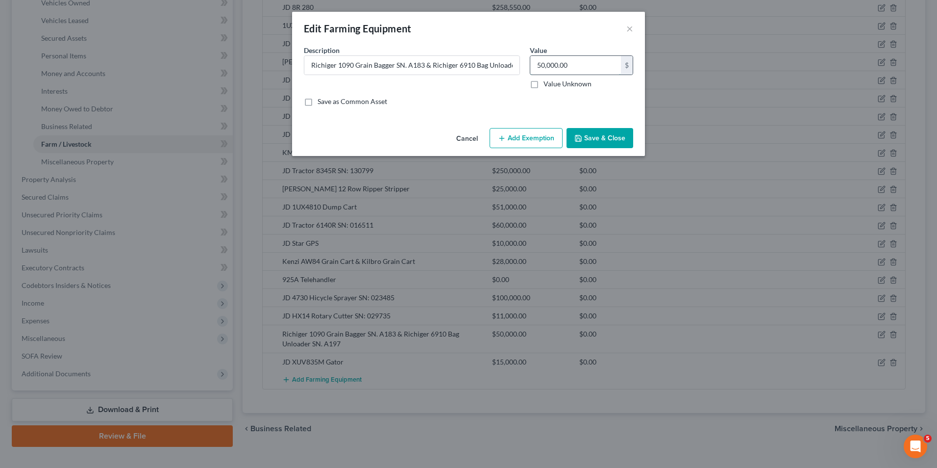
click at [534, 63] on input "50,000.00" at bounding box center [575, 65] width 91 height 19
type input "20,000.00"
click at [592, 136] on button "Save & Close" at bounding box center [600, 138] width 67 height 21
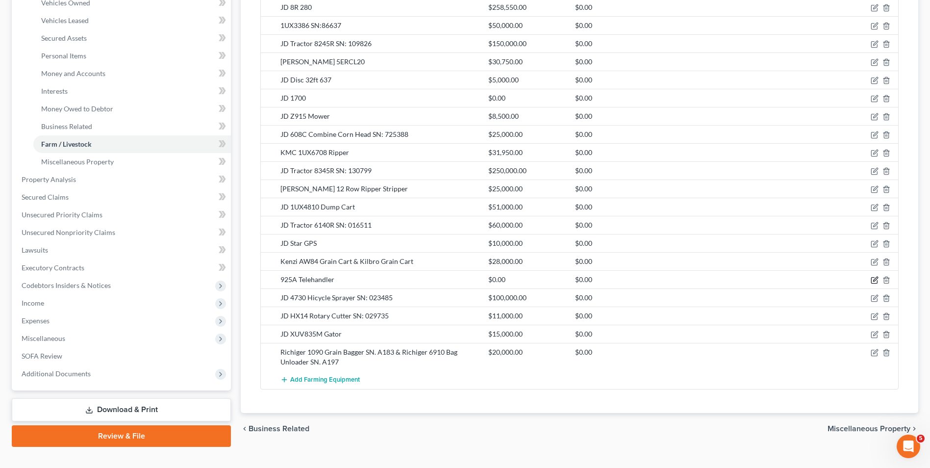
click at [875, 280] on icon "button" at bounding box center [875, 280] width 8 height 8
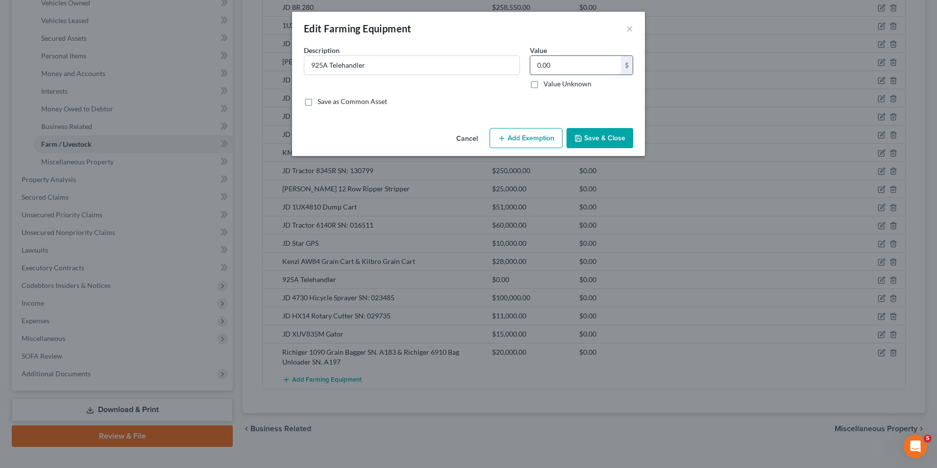
click at [536, 65] on input "0.00" at bounding box center [575, 65] width 91 height 19
type input "50,000.00"
click at [582, 139] on icon "button" at bounding box center [579, 138] width 8 height 8
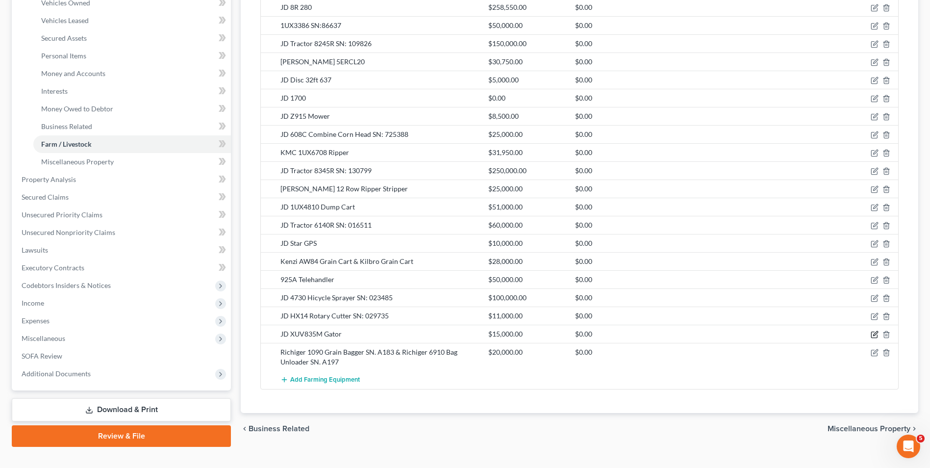
click at [871, 333] on icon "button" at bounding box center [874, 335] width 6 height 6
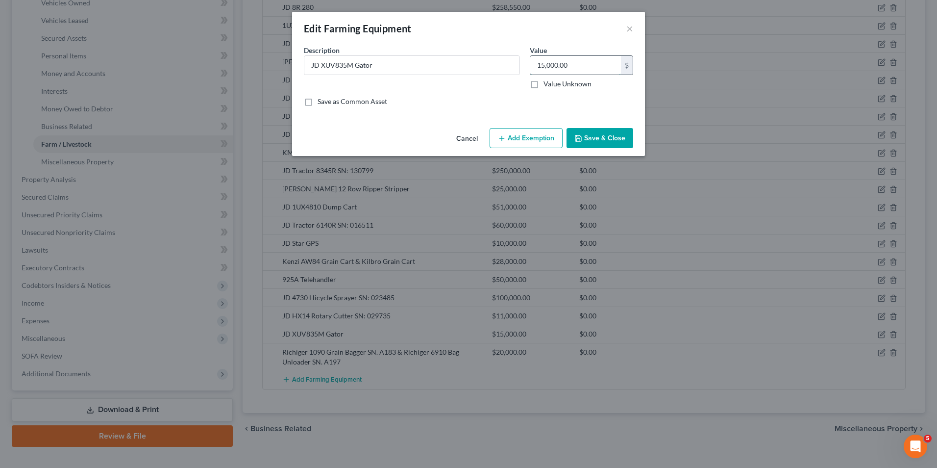
click at [557, 65] on input "15,000.00" at bounding box center [575, 65] width 91 height 19
type input "1,500.00"
click at [601, 143] on button "Save & Close" at bounding box center [600, 138] width 67 height 21
